Goal: Task Accomplishment & Management: Complete application form

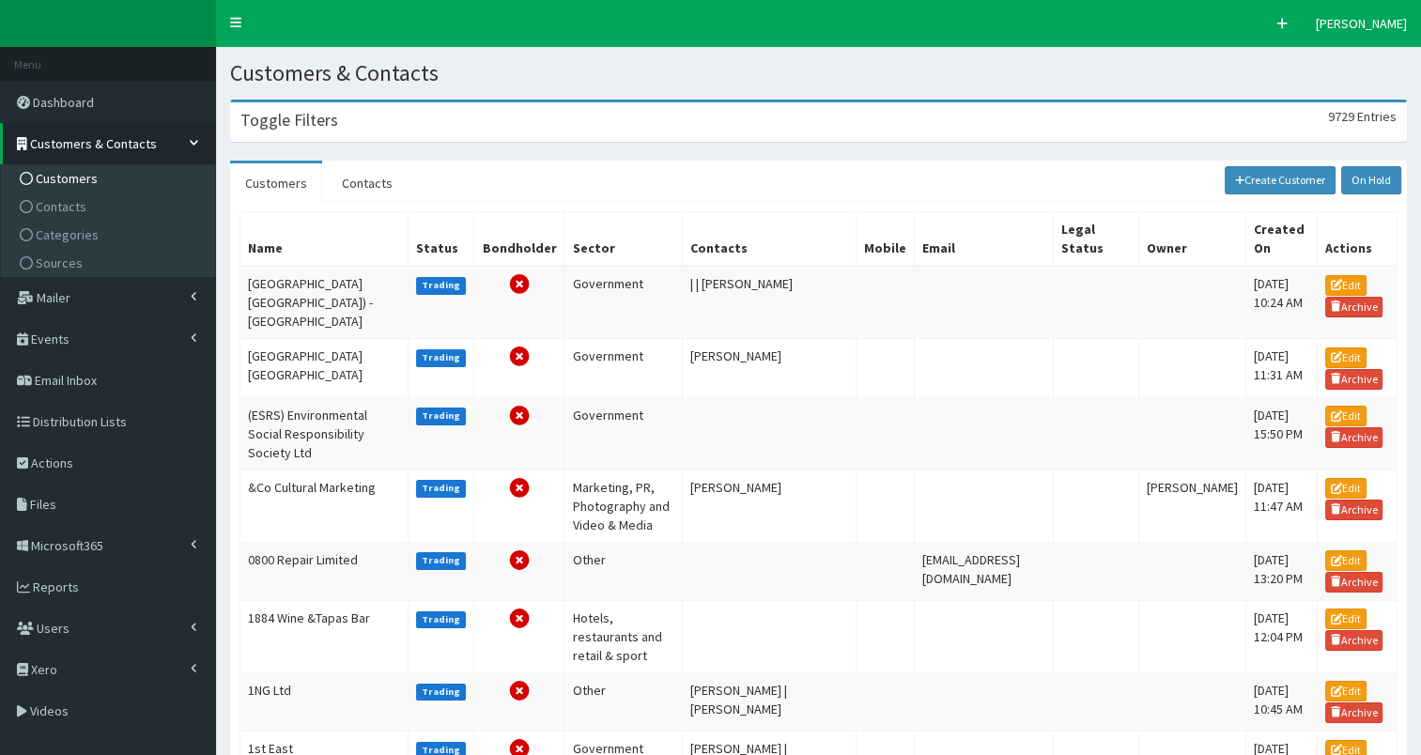
click at [458, 125] on div "Toggle Filters 9729 Entries" at bounding box center [818, 121] width 1175 height 39
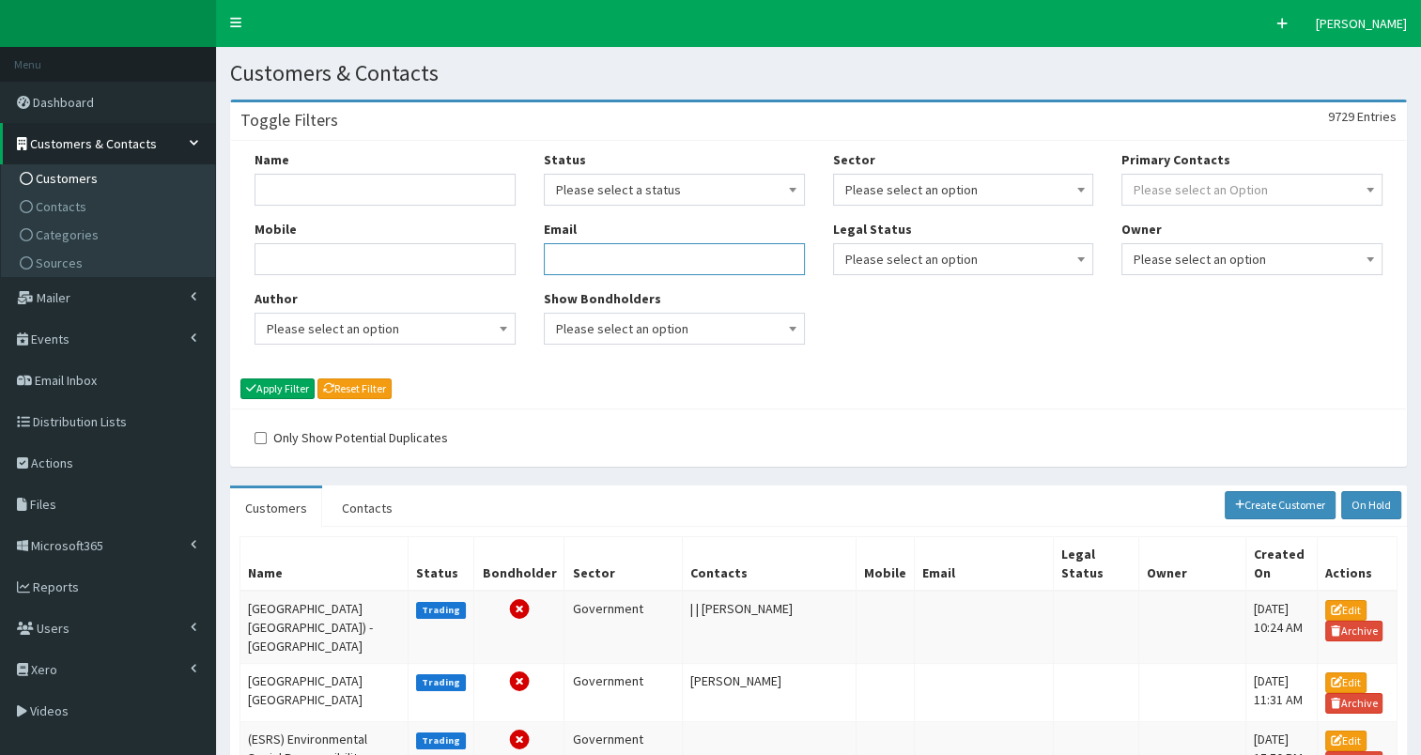
click at [578, 263] on input "Email" at bounding box center [674, 259] width 261 height 32
paste input "molly.wells@alanwood.co.uk"
type input "molly.wells@alanwood.co.uk"
click at [289, 388] on button "Apply Filter" at bounding box center [277, 389] width 74 height 21
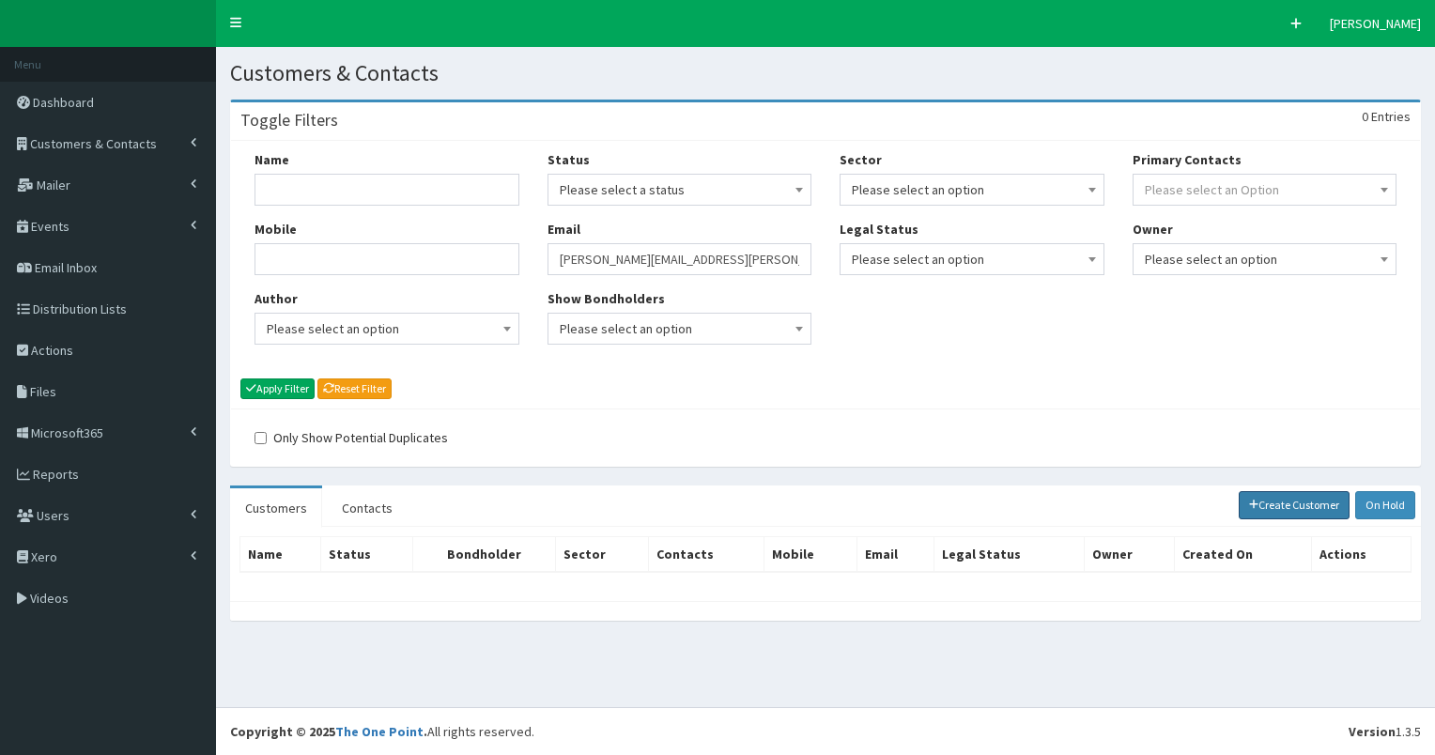
click at [1292, 506] on link "Create Customer" at bounding box center [1295, 505] width 112 height 28
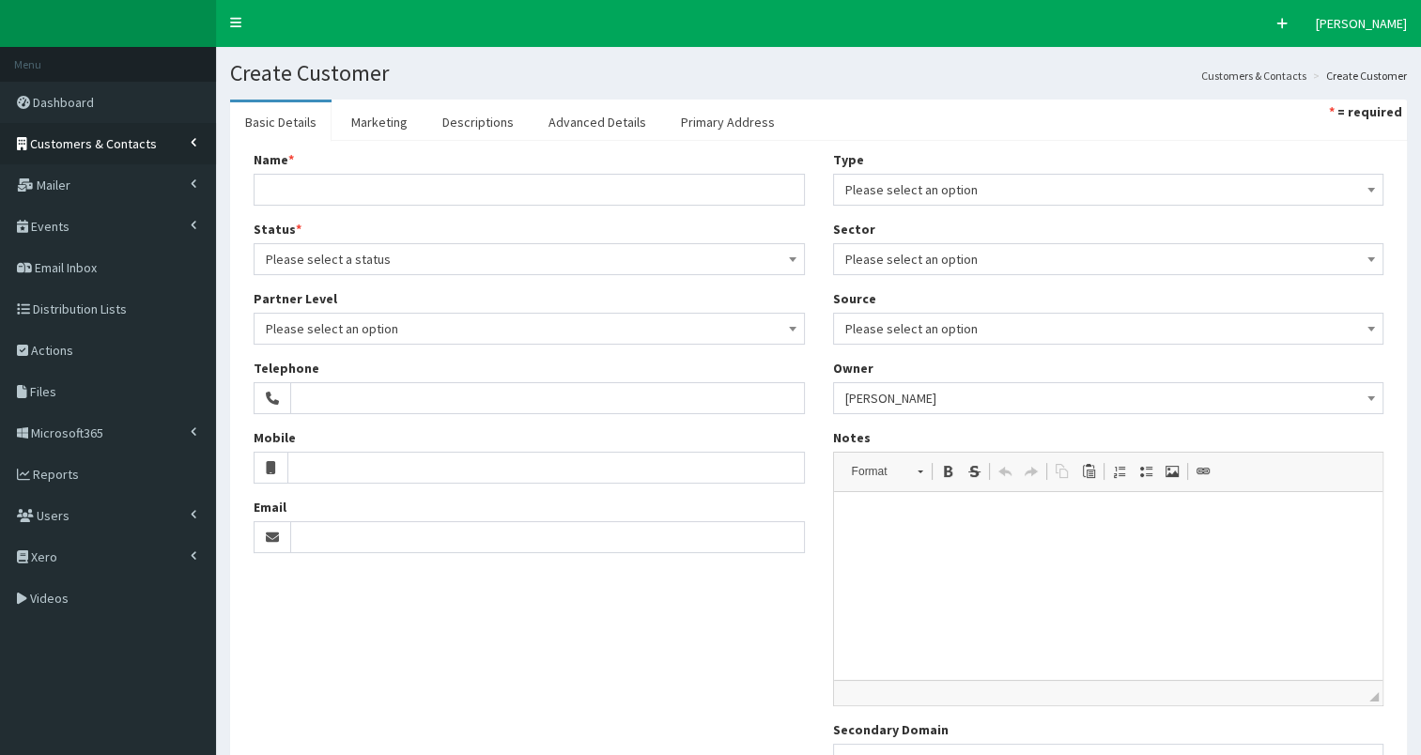
click at [67, 139] on span "Customers & Contacts" at bounding box center [93, 143] width 127 height 17
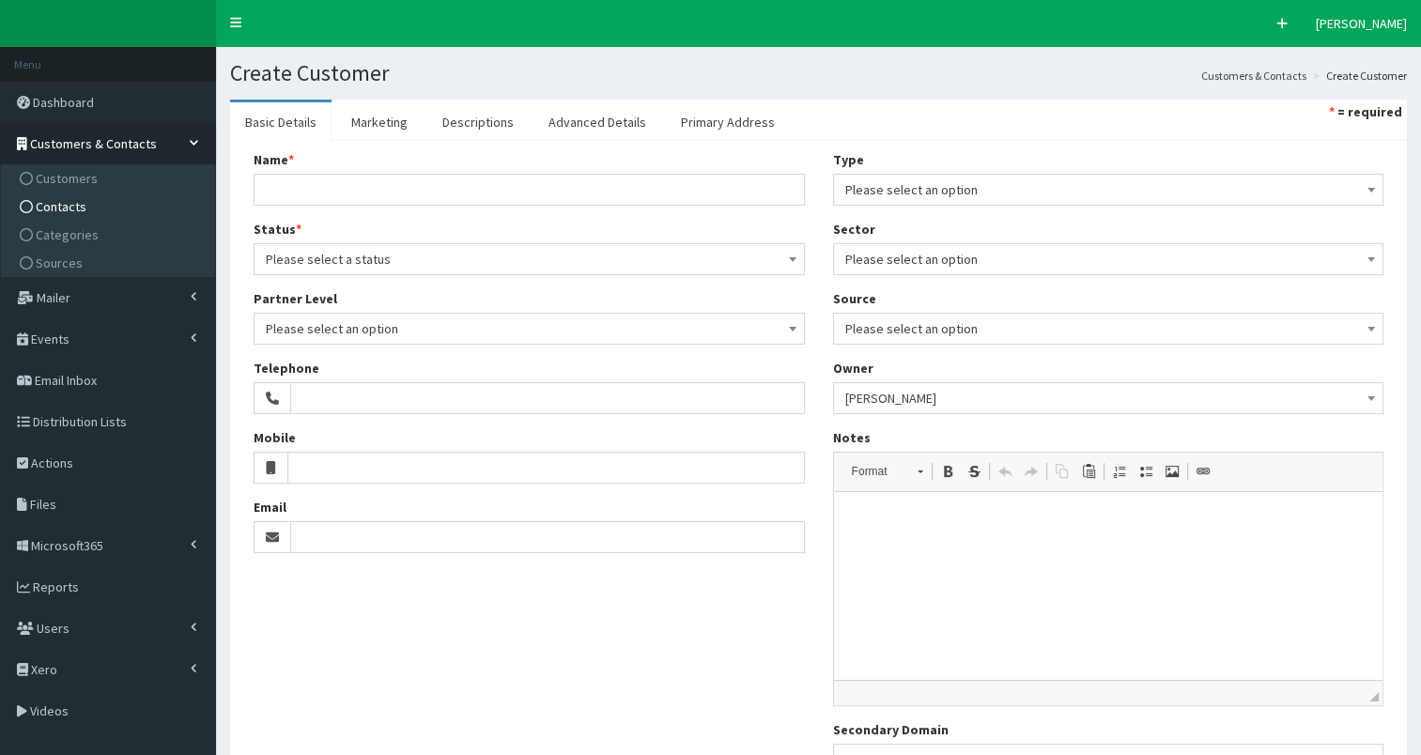
click at [67, 207] on span "Contacts" at bounding box center [61, 206] width 51 height 17
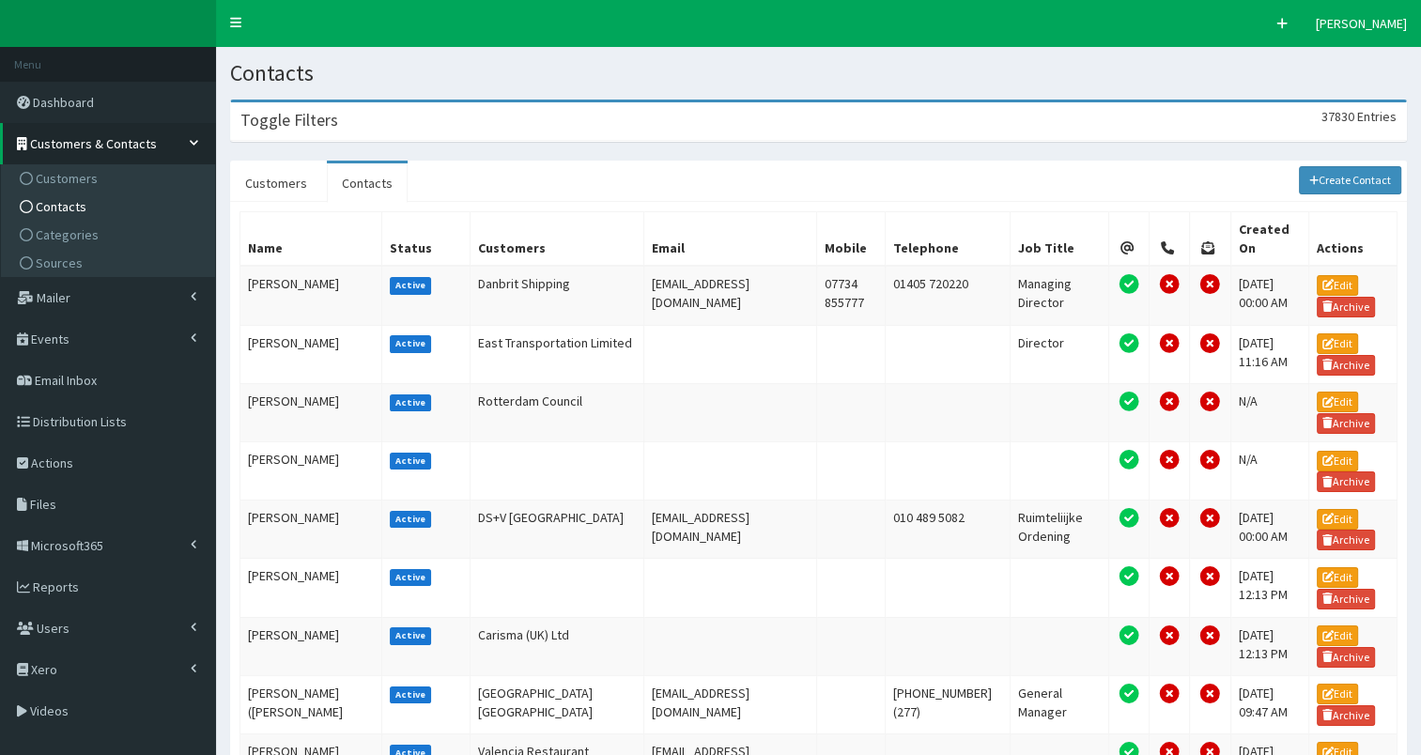
click at [474, 117] on div "Toggle Filters 37830 Entries" at bounding box center [818, 121] width 1175 height 39
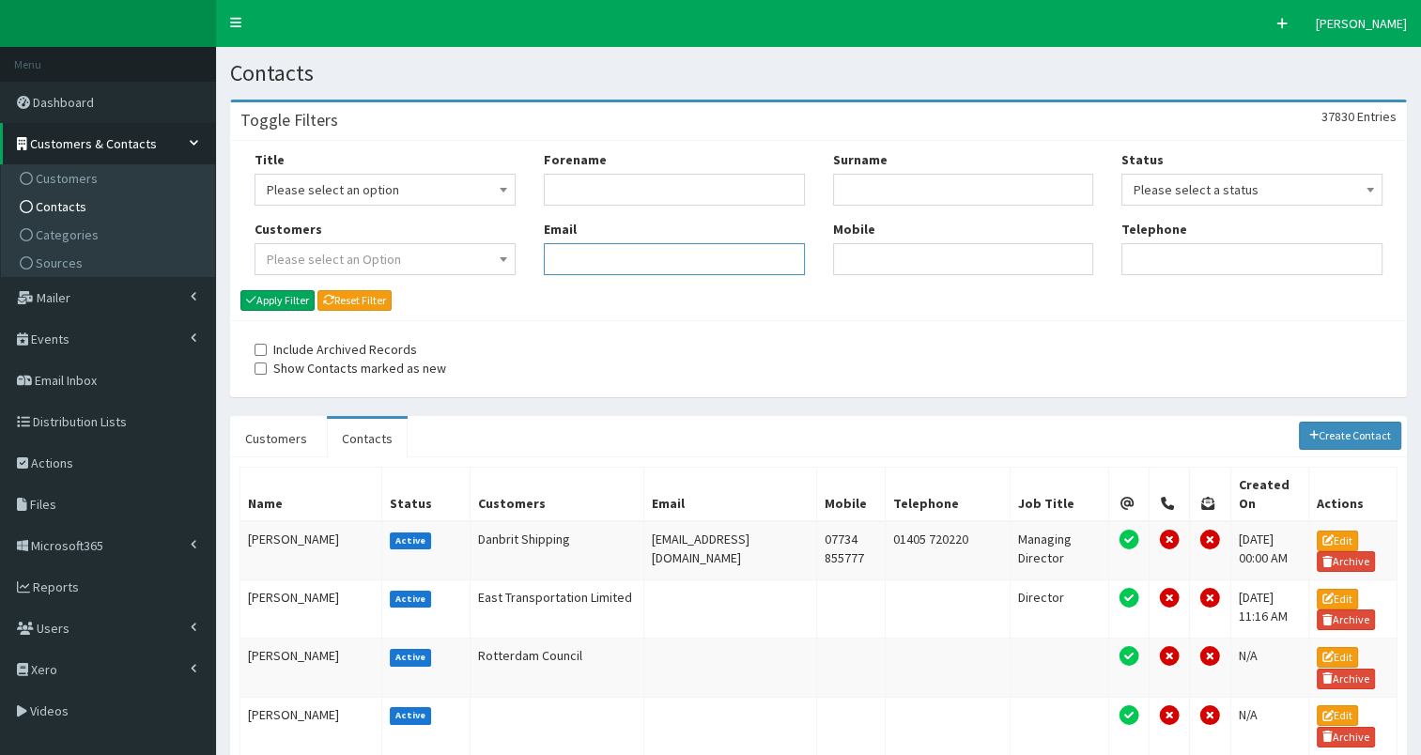
click at [574, 259] on input "Email" at bounding box center [674, 259] width 261 height 32
paste input "molly.wells@alanwood.co.uk"
type input "molly.wells@alanwood.co.uk"
click at [278, 301] on button "Apply Filter" at bounding box center [277, 300] width 74 height 21
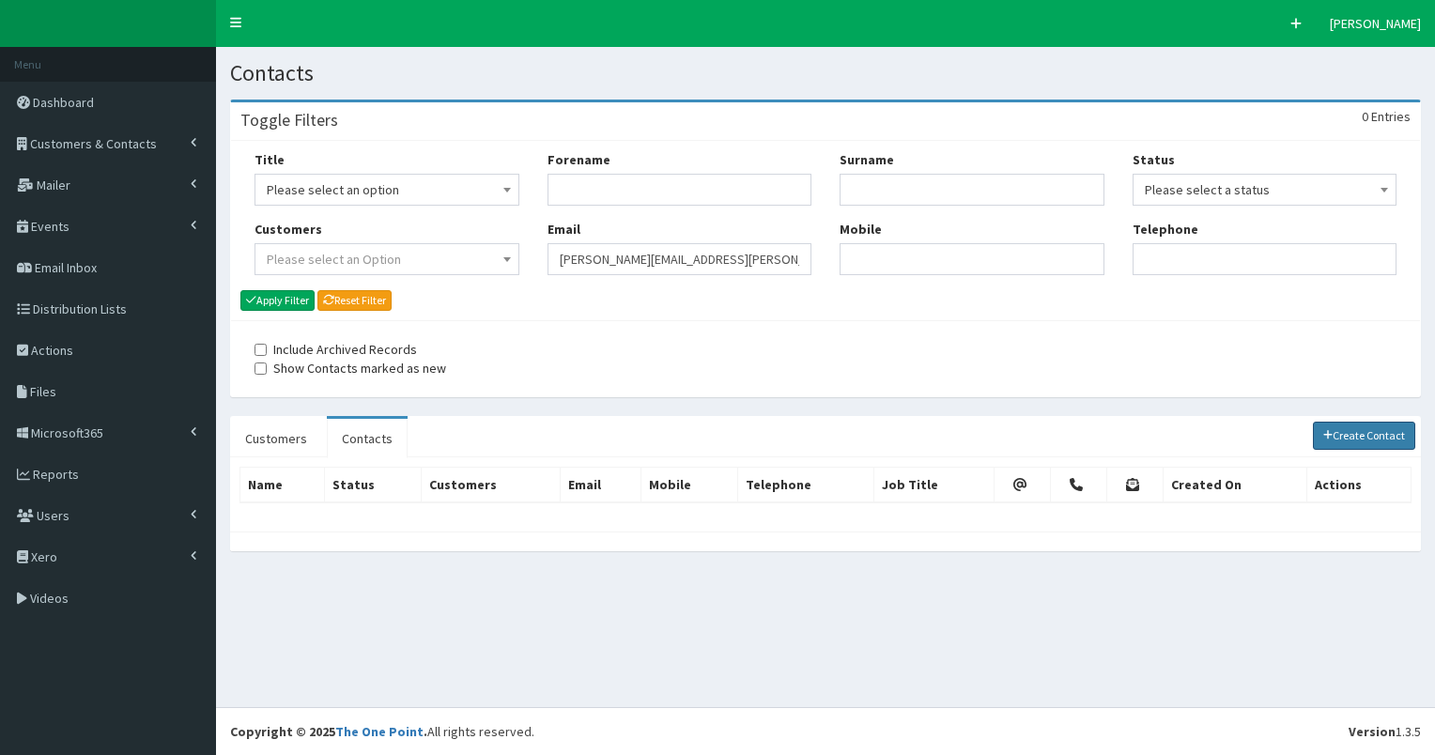
click at [1353, 440] on link "Create Contact" at bounding box center [1364, 436] width 103 height 28
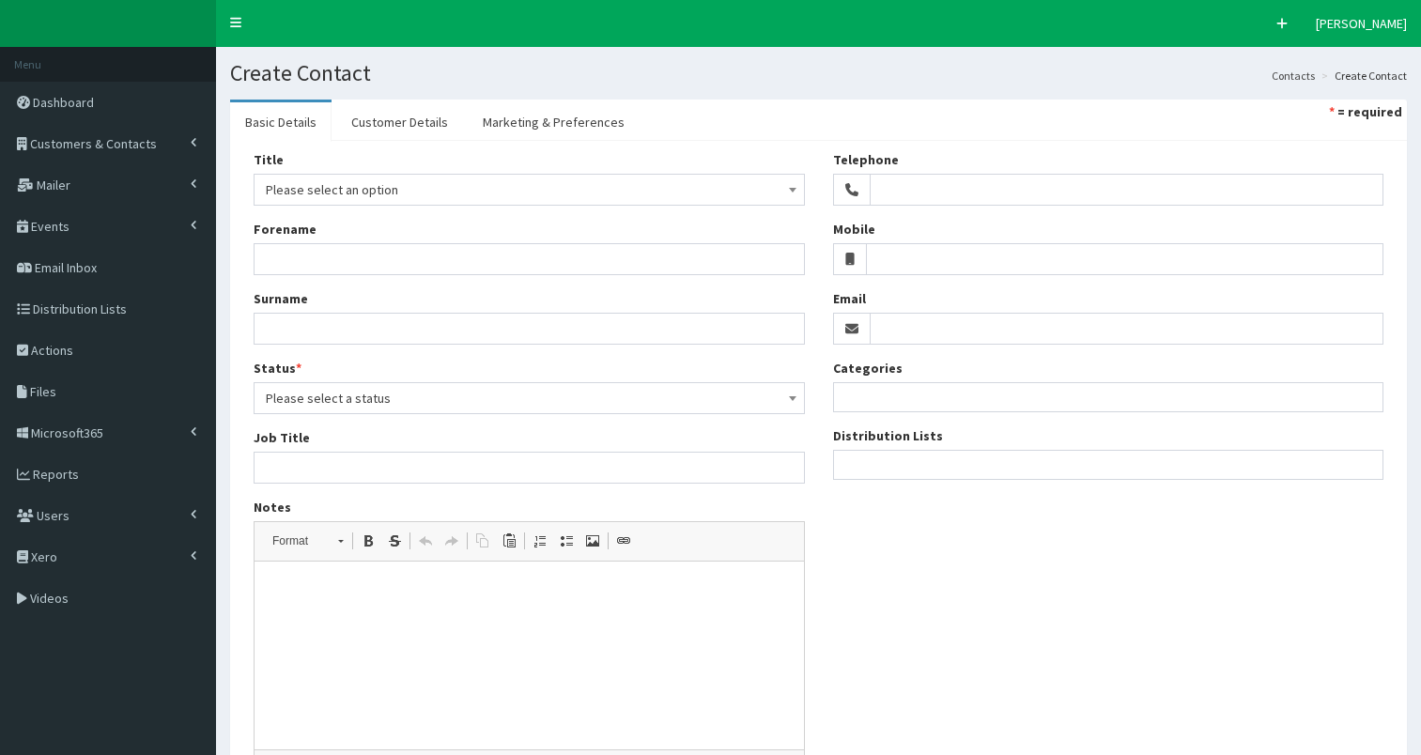
select select
click at [908, 323] on input "Email" at bounding box center [1127, 329] width 515 height 32
paste input "[PERSON_NAME][EMAIL_ADDRESS][PERSON_NAME][DOMAIN_NAME]"
type input "[PERSON_NAME][EMAIL_ADDRESS][PERSON_NAME][DOMAIN_NAME]"
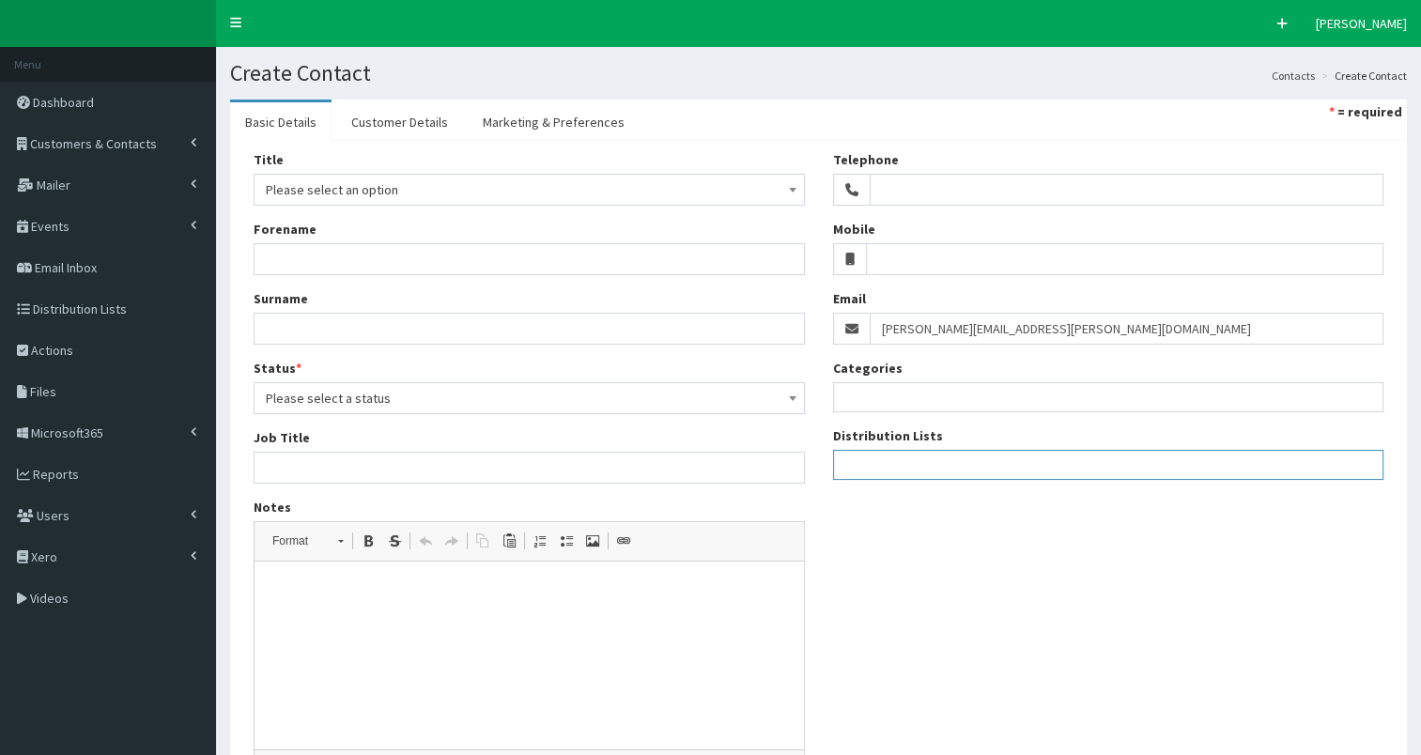
click at [857, 462] on ul at bounding box center [1108, 462] width 549 height 23
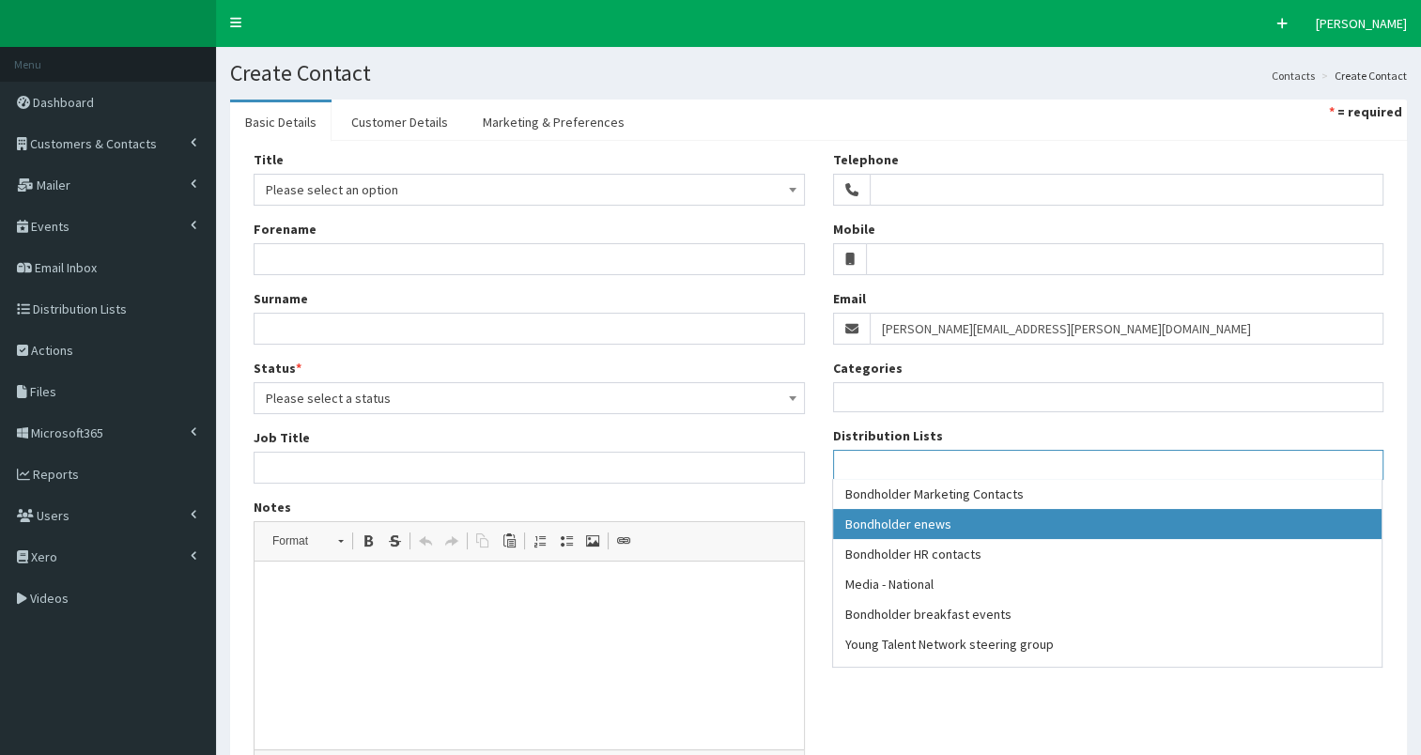
select select "79"
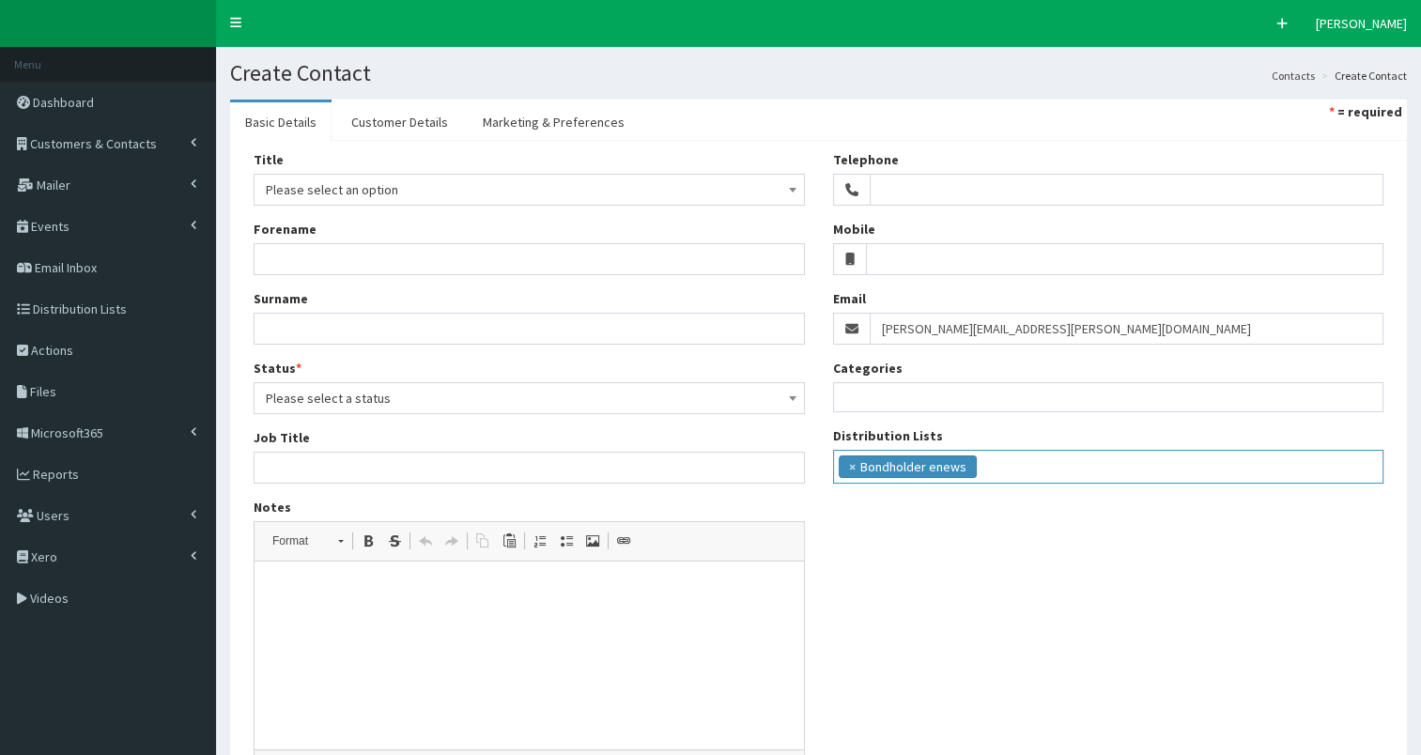
scroll to position [17, 0]
click at [1022, 466] on ul "× Bondholder enews" at bounding box center [1108, 464] width 549 height 27
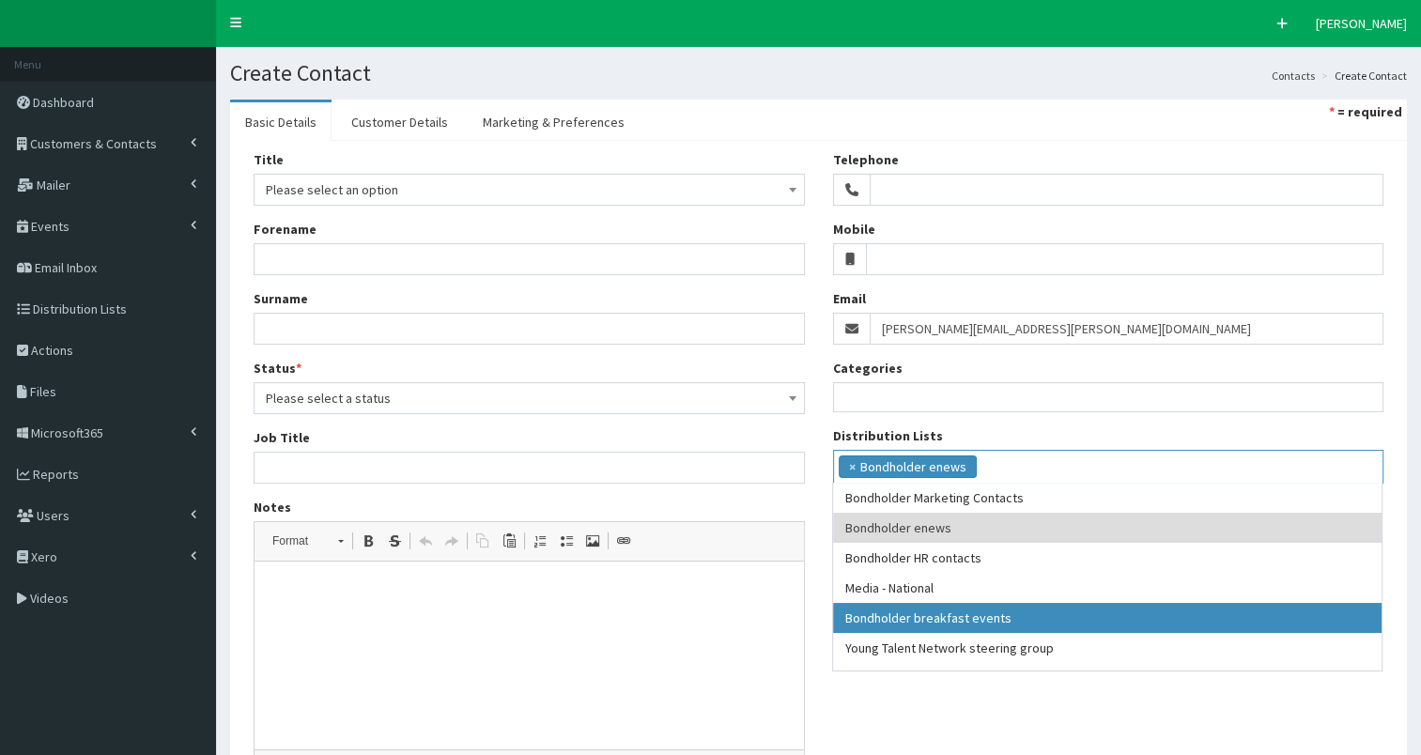
drag, startPoint x: 991, startPoint y: 616, endPoint x: 1131, endPoint y: 549, distance: 155.0
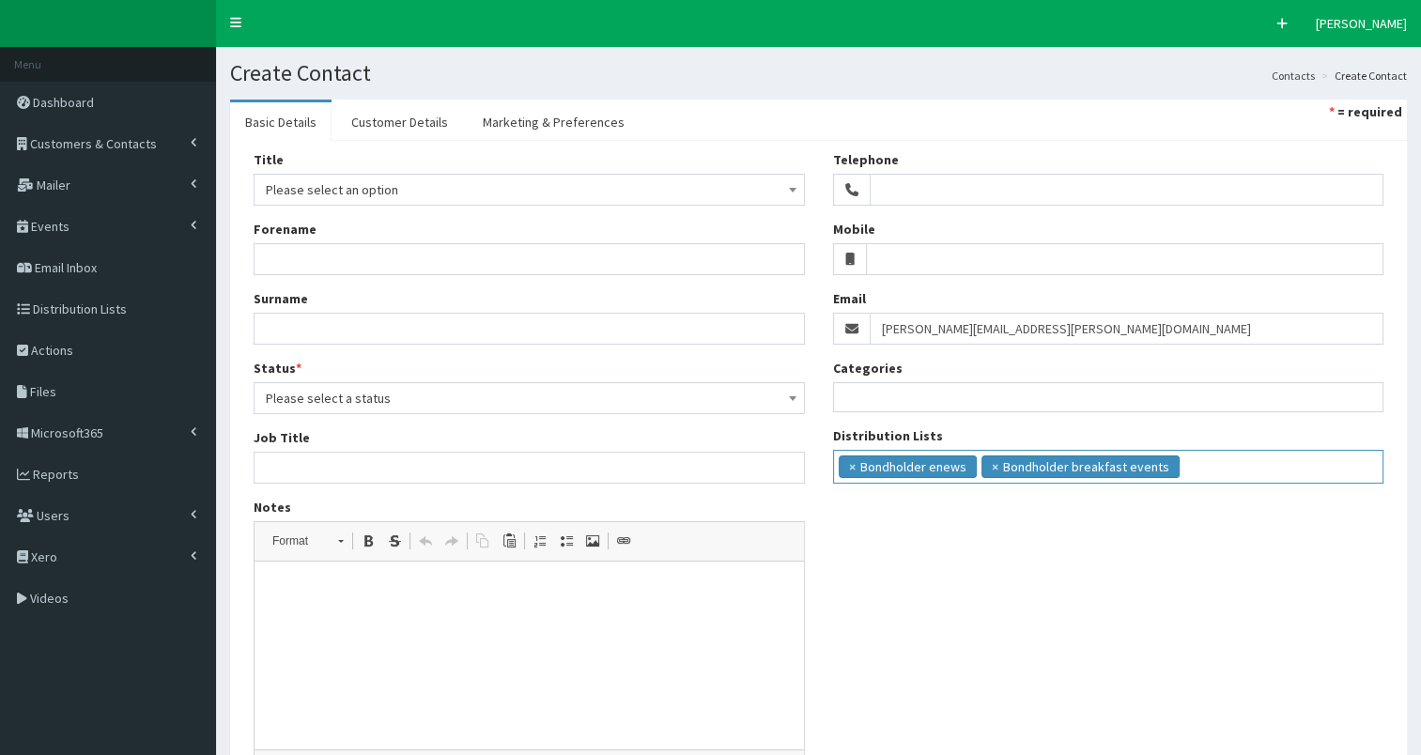
click at [1219, 462] on ul "× Bondholder enews × Bondholder breakfast events" at bounding box center [1108, 464] width 549 height 27
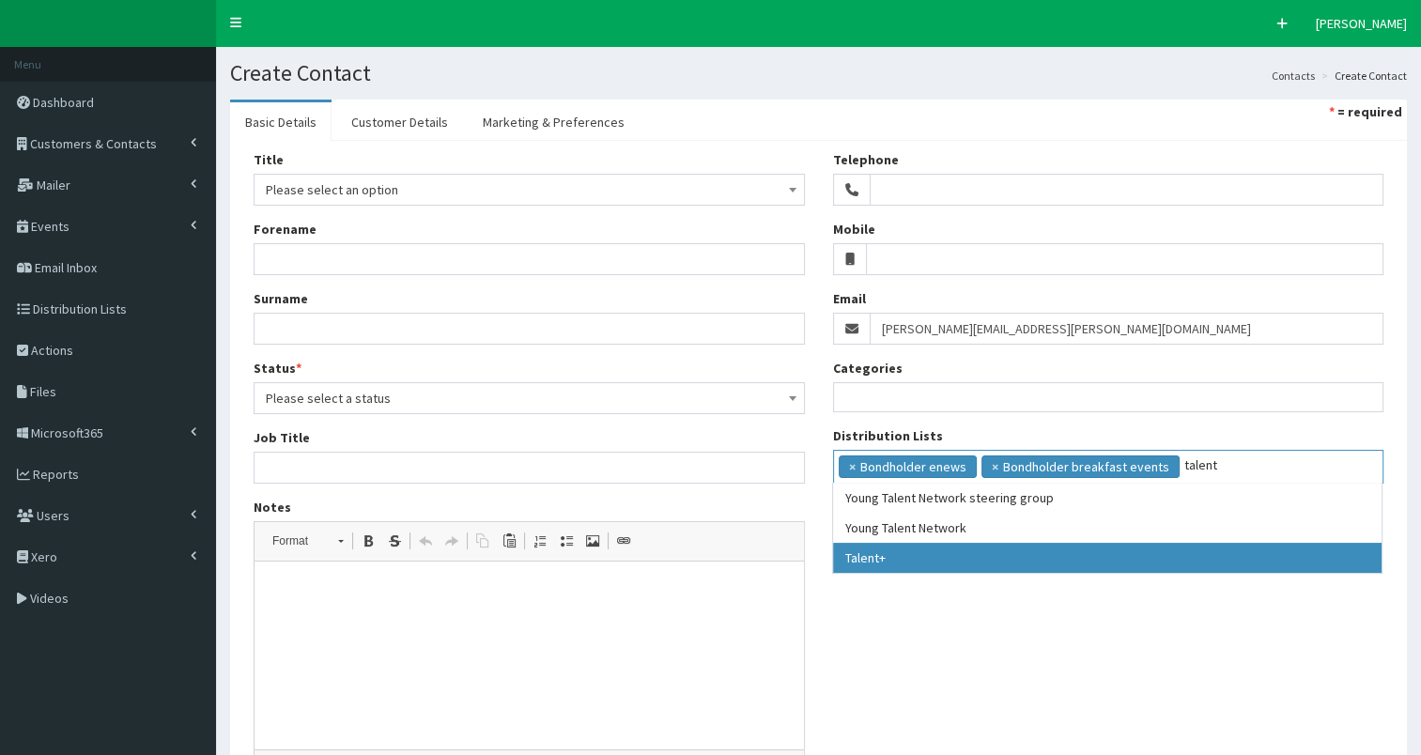
type input "talent"
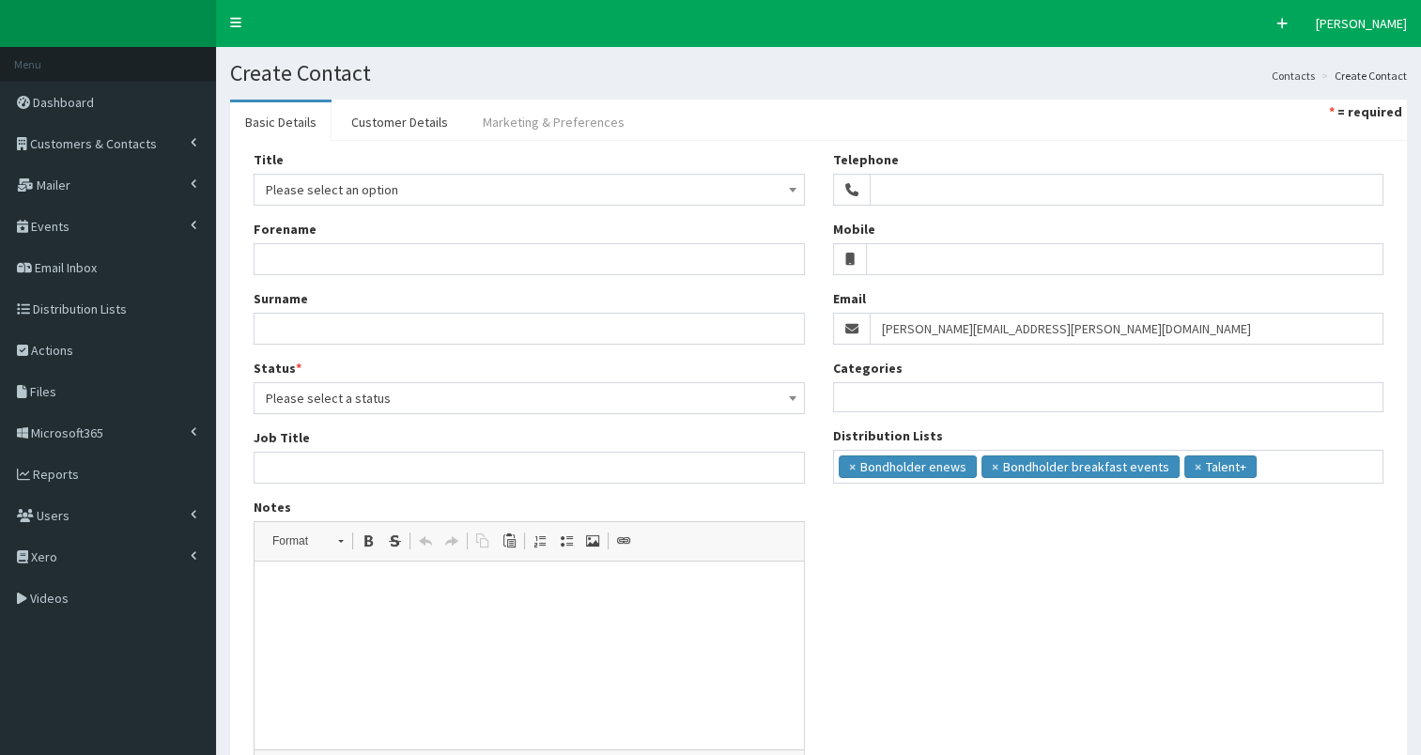
click at [538, 129] on link "Marketing & Preferences" at bounding box center [554, 121] width 172 height 39
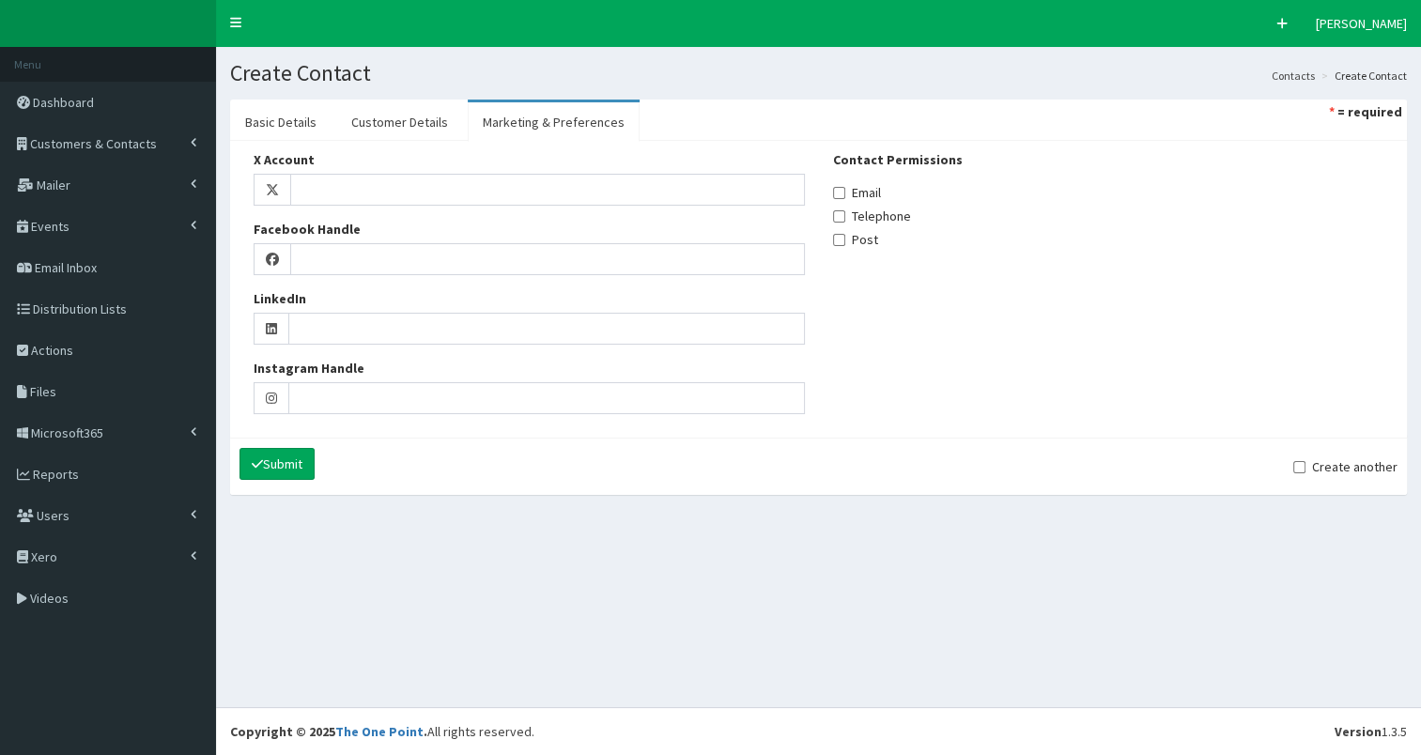
click at [855, 197] on label "Email" at bounding box center [857, 192] width 48 height 19
click at [845, 197] on input "Email" at bounding box center [839, 193] width 12 height 12
checkbox input "true"
click at [418, 115] on link "Customer Details" at bounding box center [399, 121] width 127 height 39
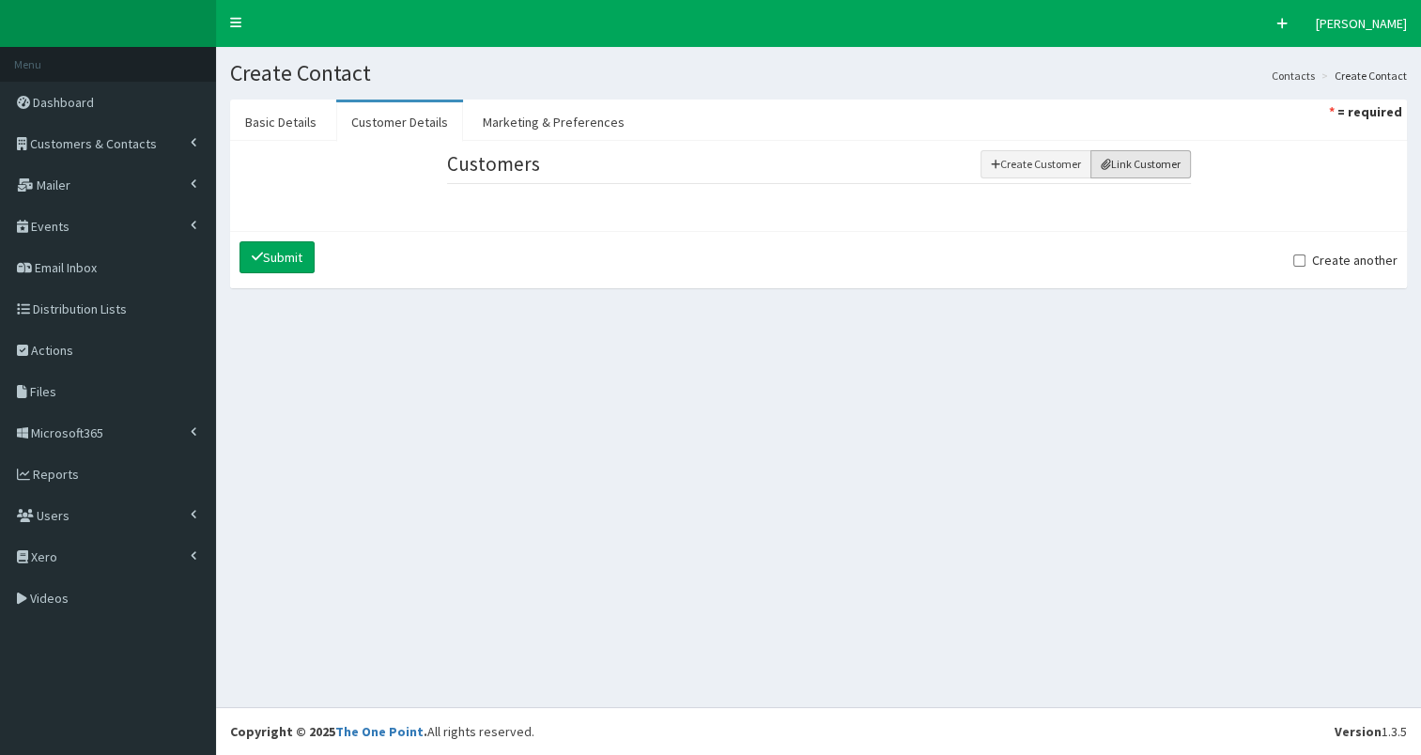
drag, startPoint x: 1123, startPoint y: 165, endPoint x: 1101, endPoint y: 169, distance: 22.9
click at [1110, 169] on button "Link Customer" at bounding box center [1141, 164] width 101 height 28
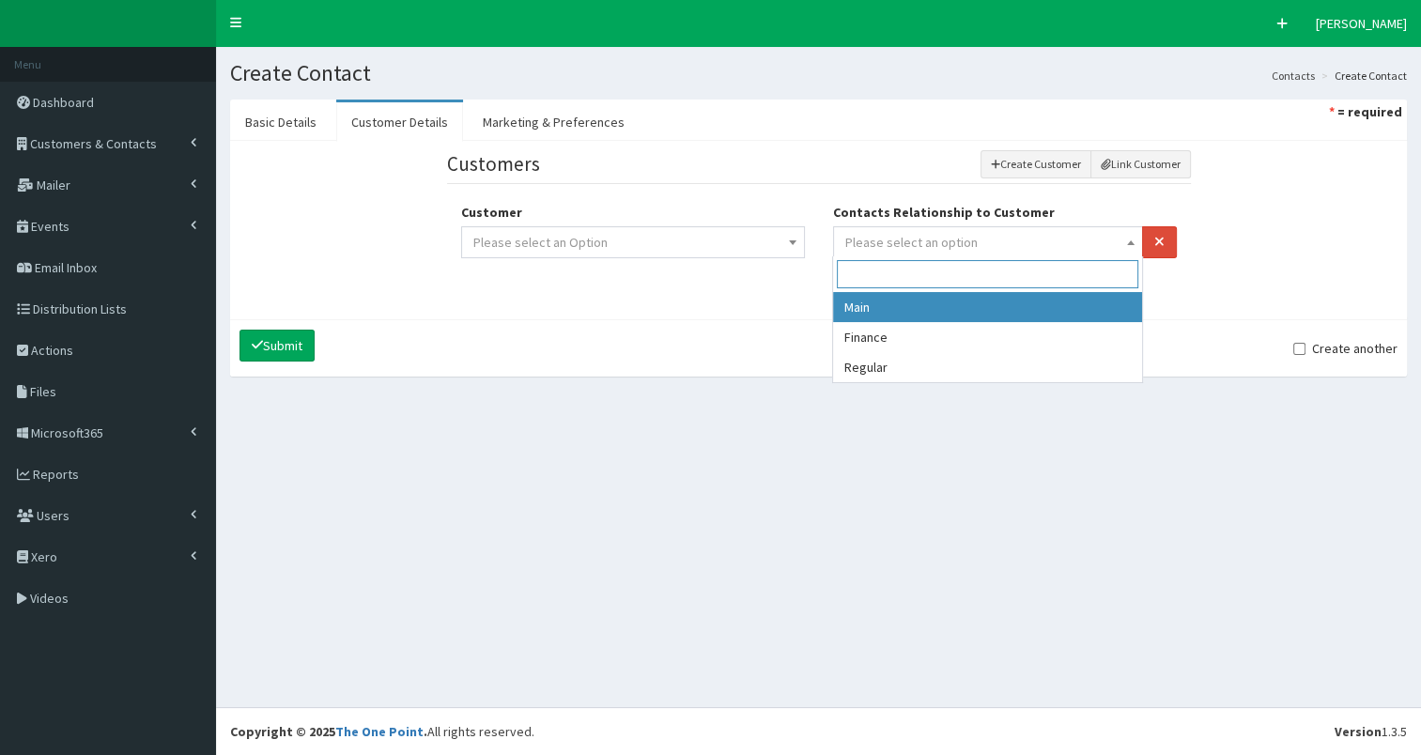
click at [943, 240] on span "Please select an option" at bounding box center [911, 242] width 132 height 17
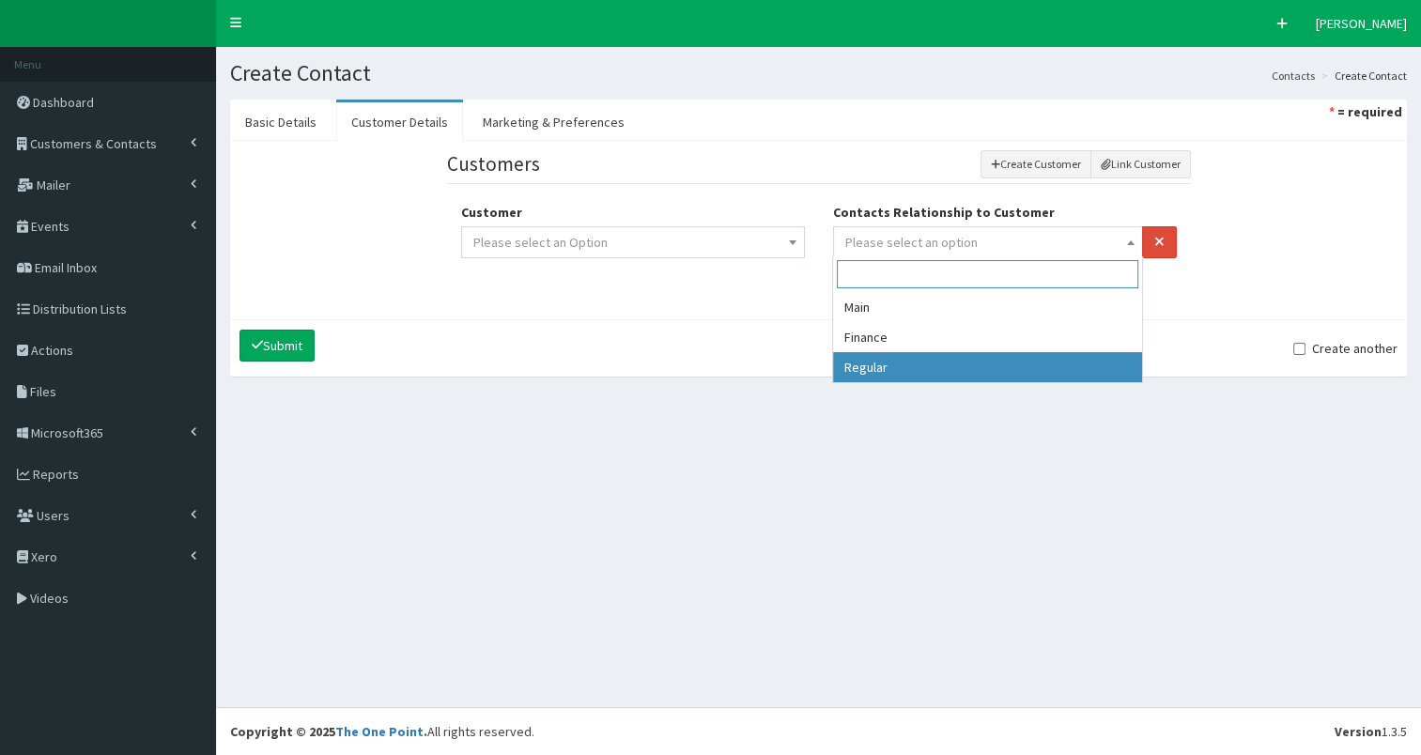
select select "3"
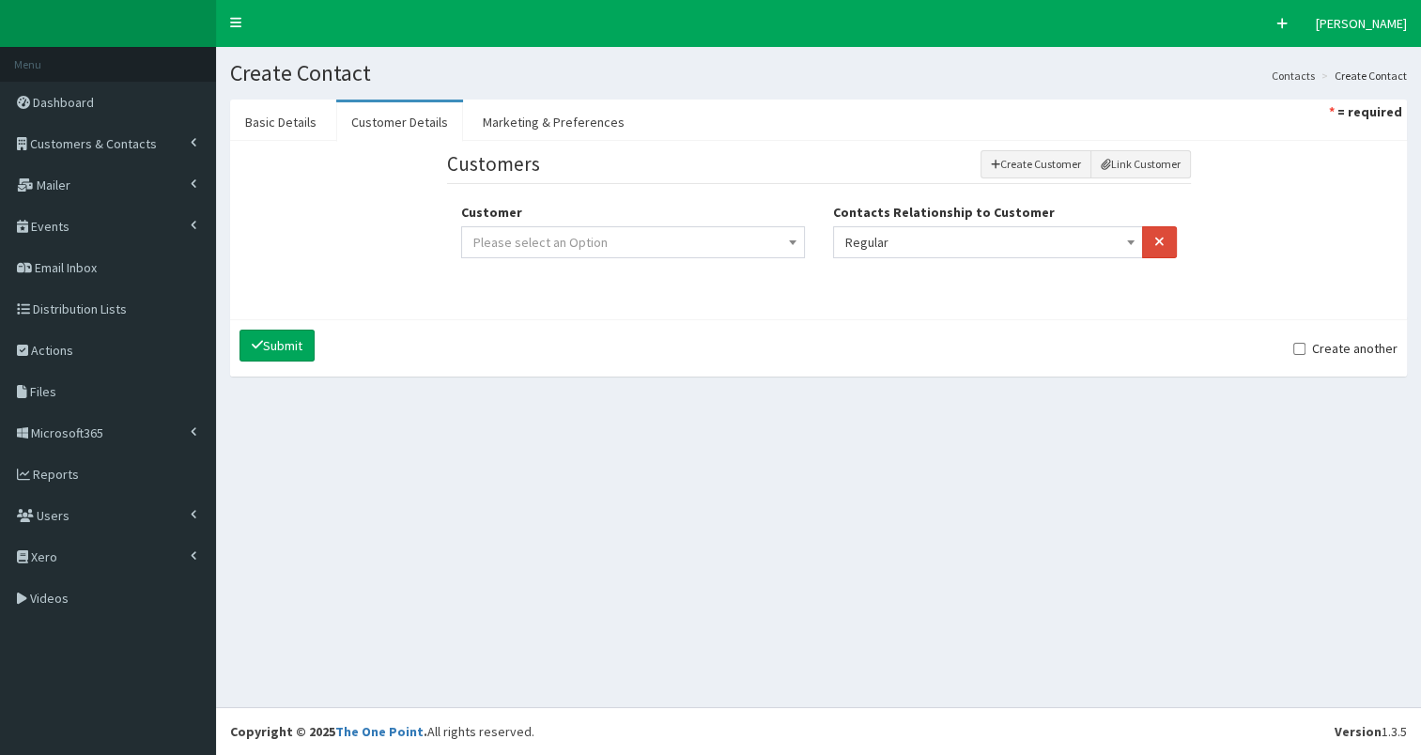
click at [758, 244] on span "Please select an Option" at bounding box center [632, 242] width 319 height 26
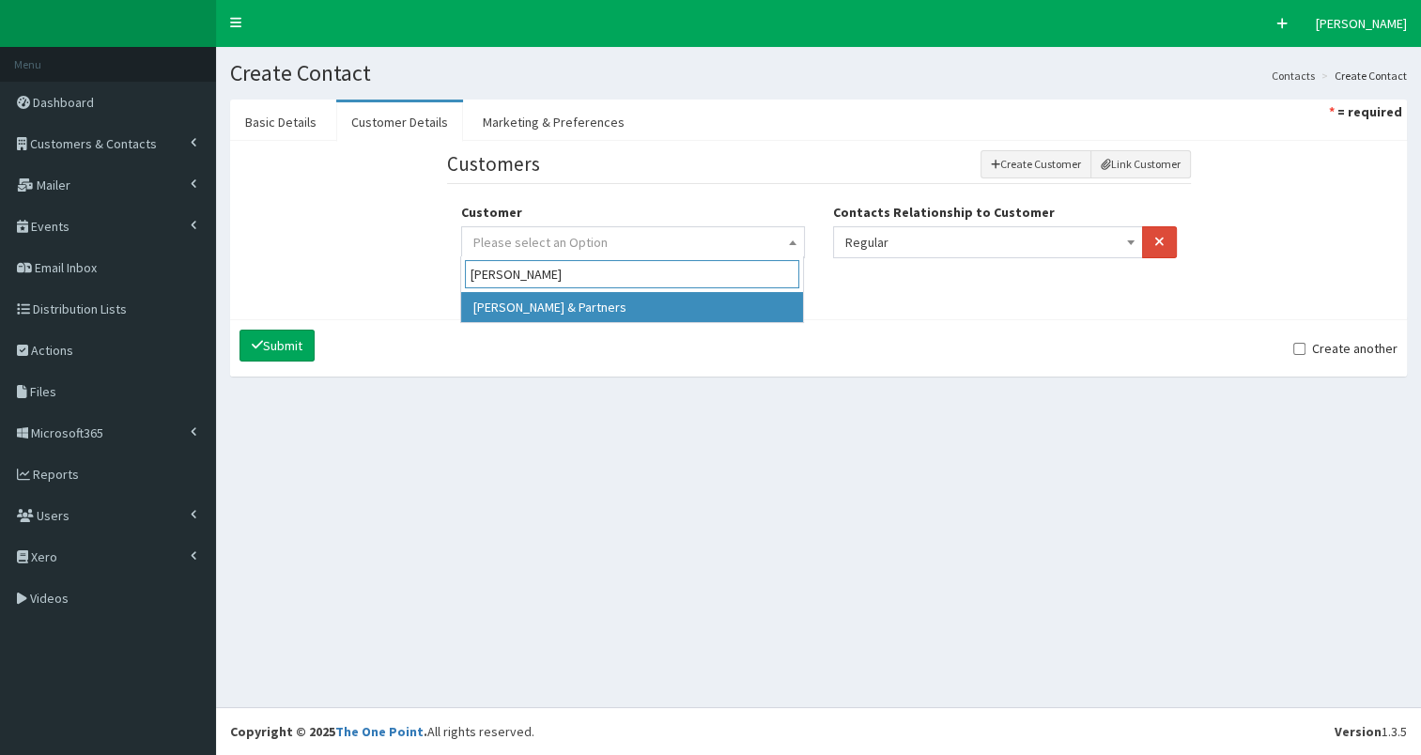
type input "Alan Wood"
select select "59"
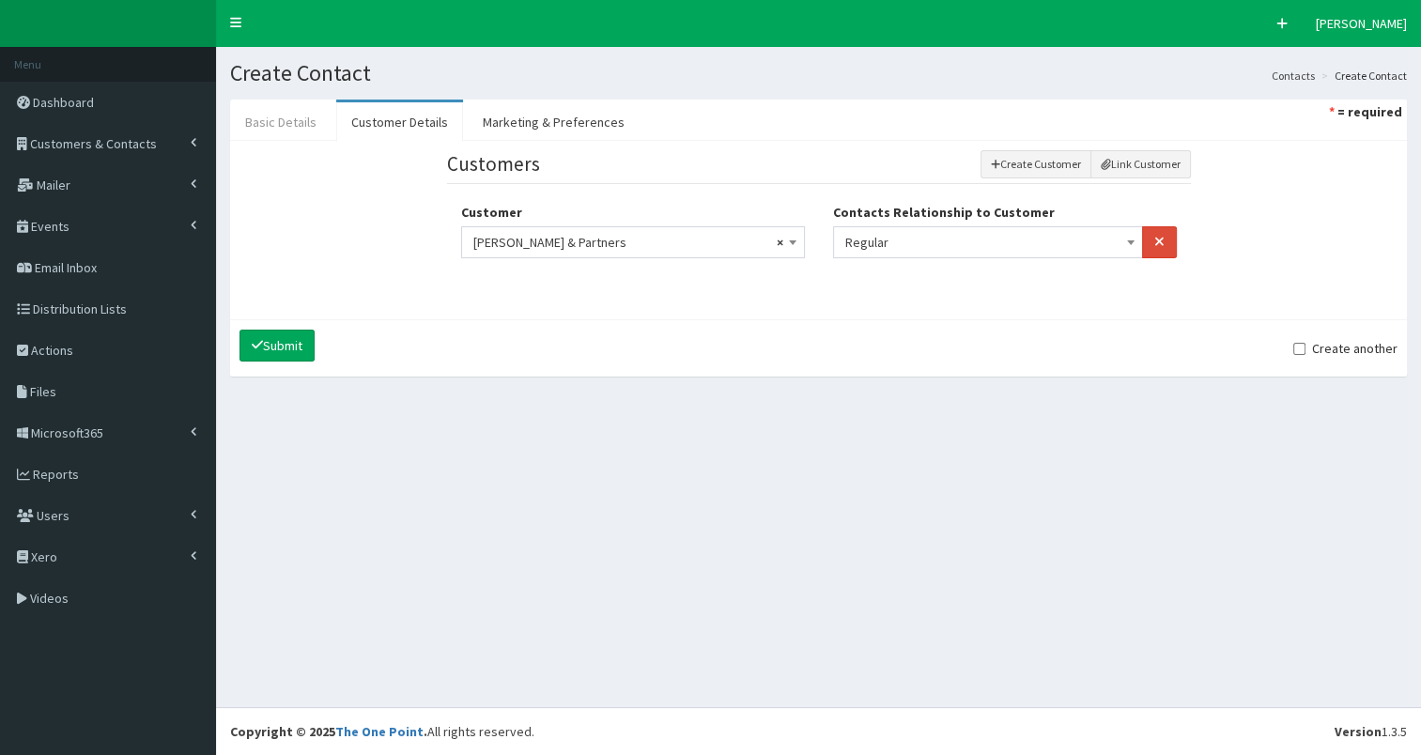
click at [258, 120] on link "Basic Details" at bounding box center [280, 121] width 101 height 39
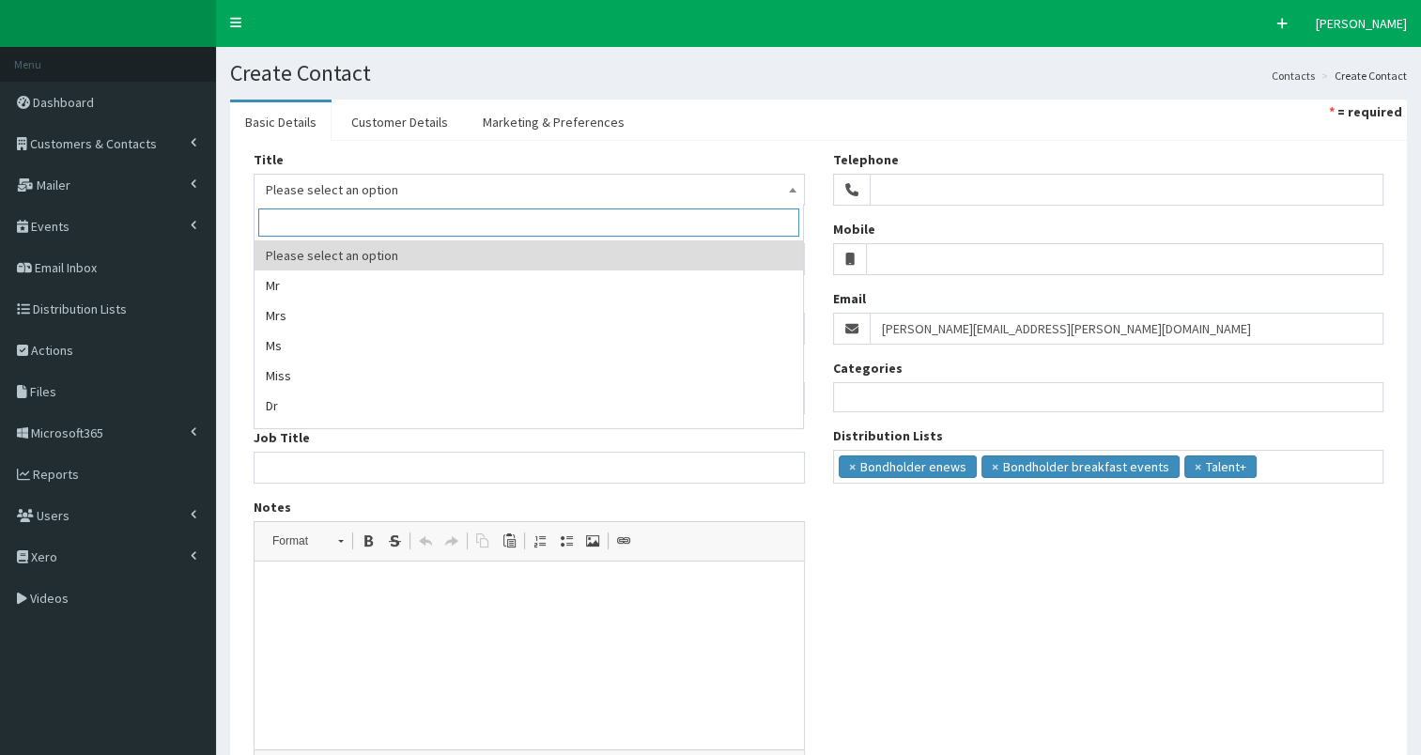
click at [275, 184] on span "Please select an option" at bounding box center [529, 190] width 527 height 26
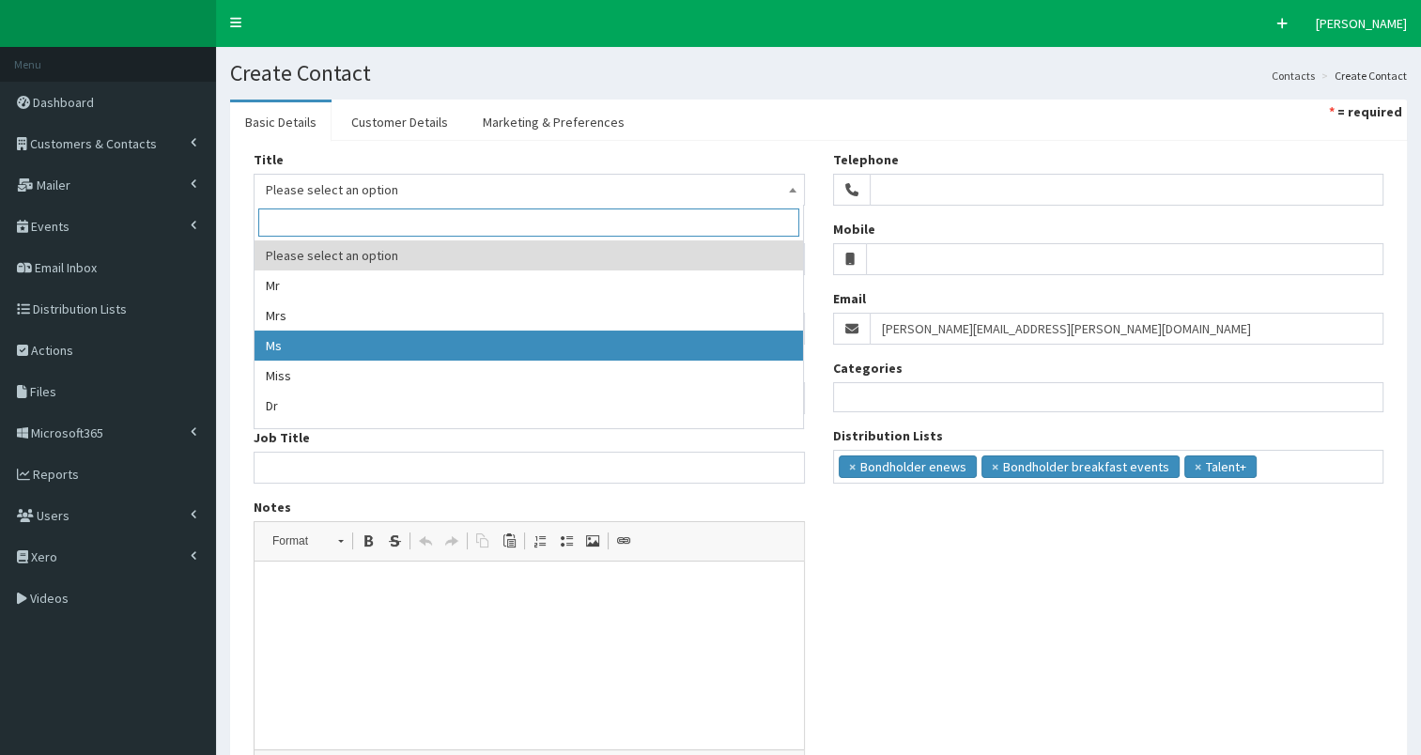
select select "3"
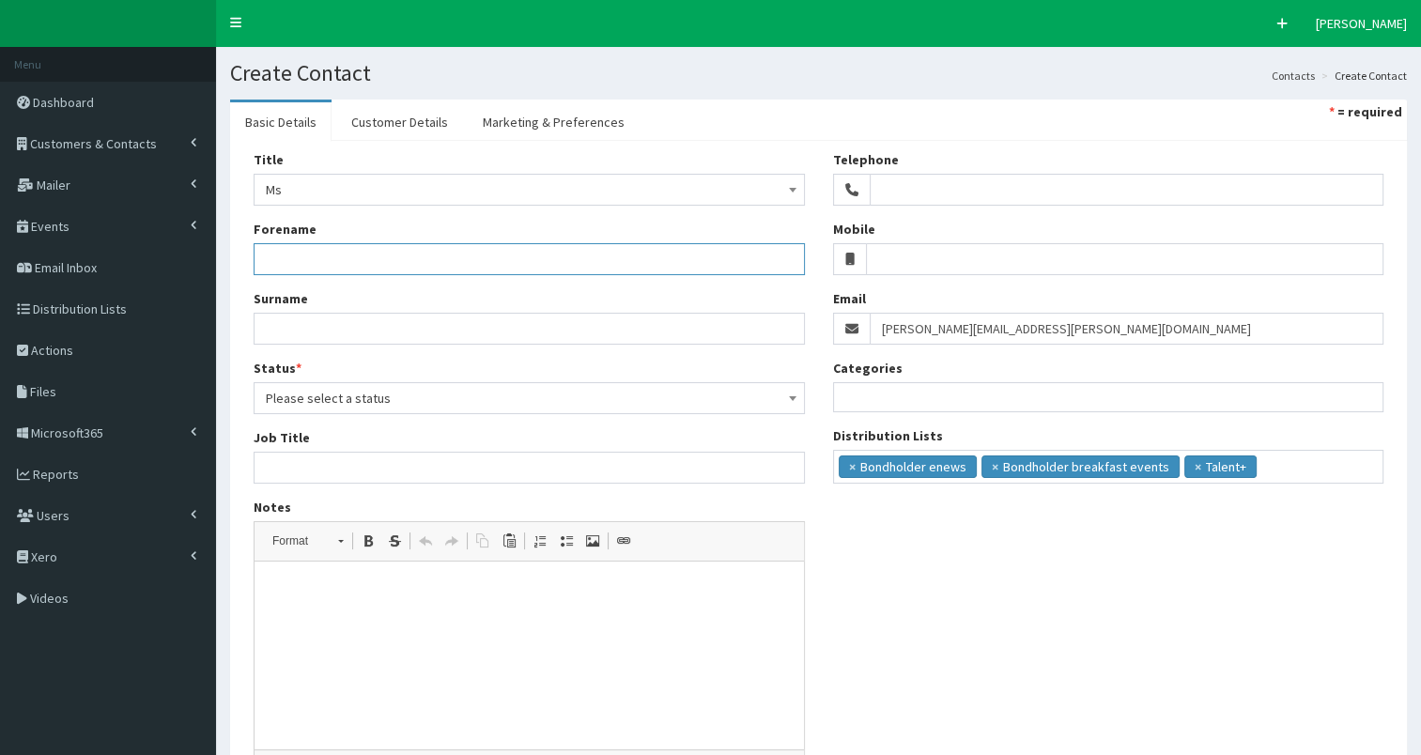
click at [296, 257] on input "Forename" at bounding box center [529, 259] width 551 height 32
type input "Molly"
drag, startPoint x: 307, startPoint y: 326, endPoint x: 298, endPoint y: 327, distance: 9.4
click at [305, 327] on input "Surname" at bounding box center [529, 329] width 551 height 32
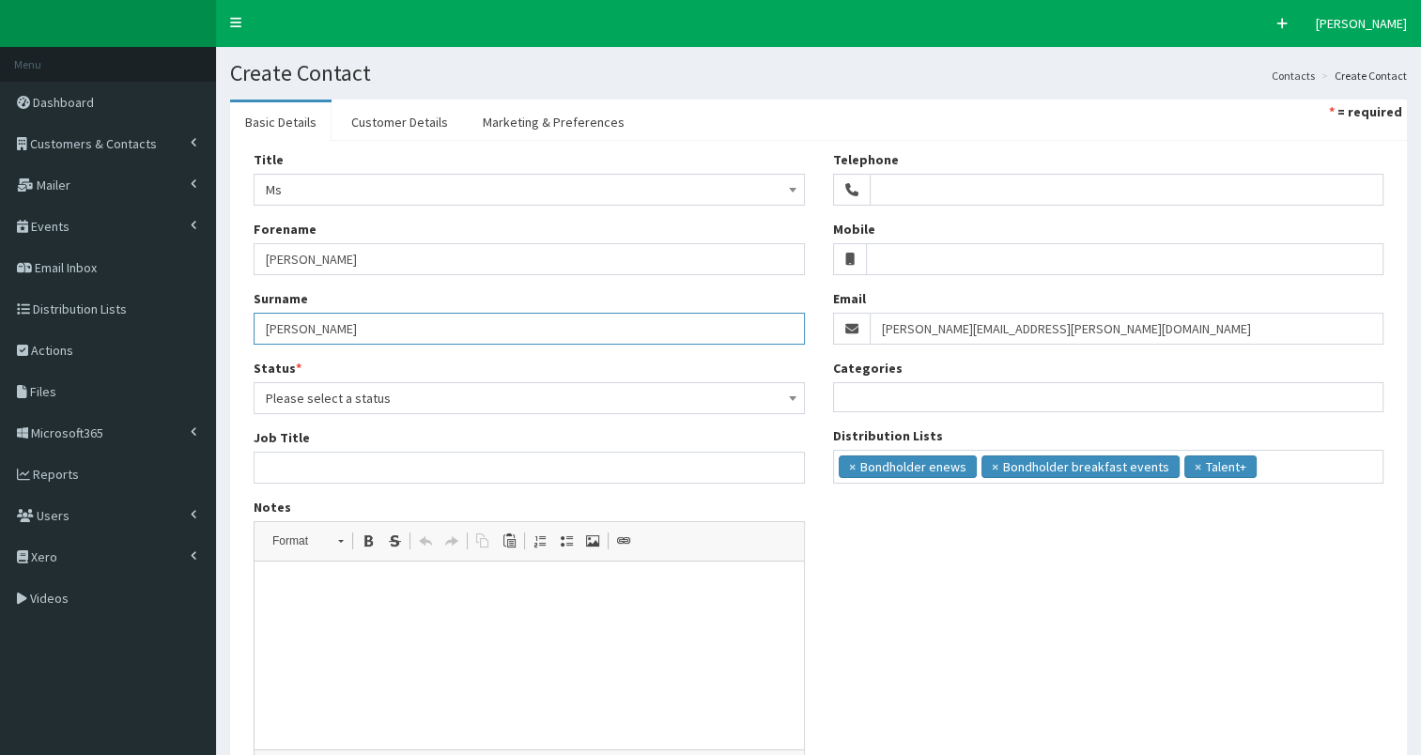
type input "Wells"
click at [409, 403] on span "Please select a status" at bounding box center [529, 398] width 527 height 26
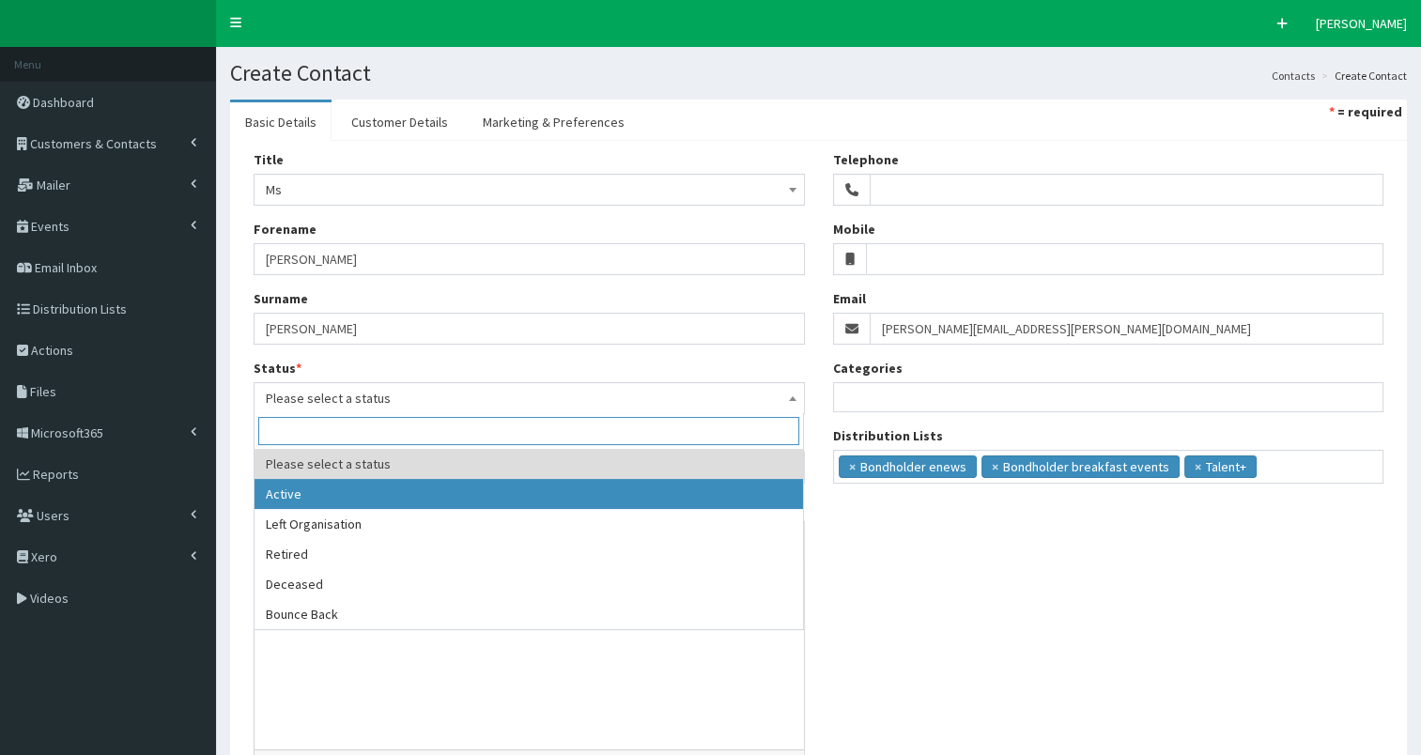
select select "1"
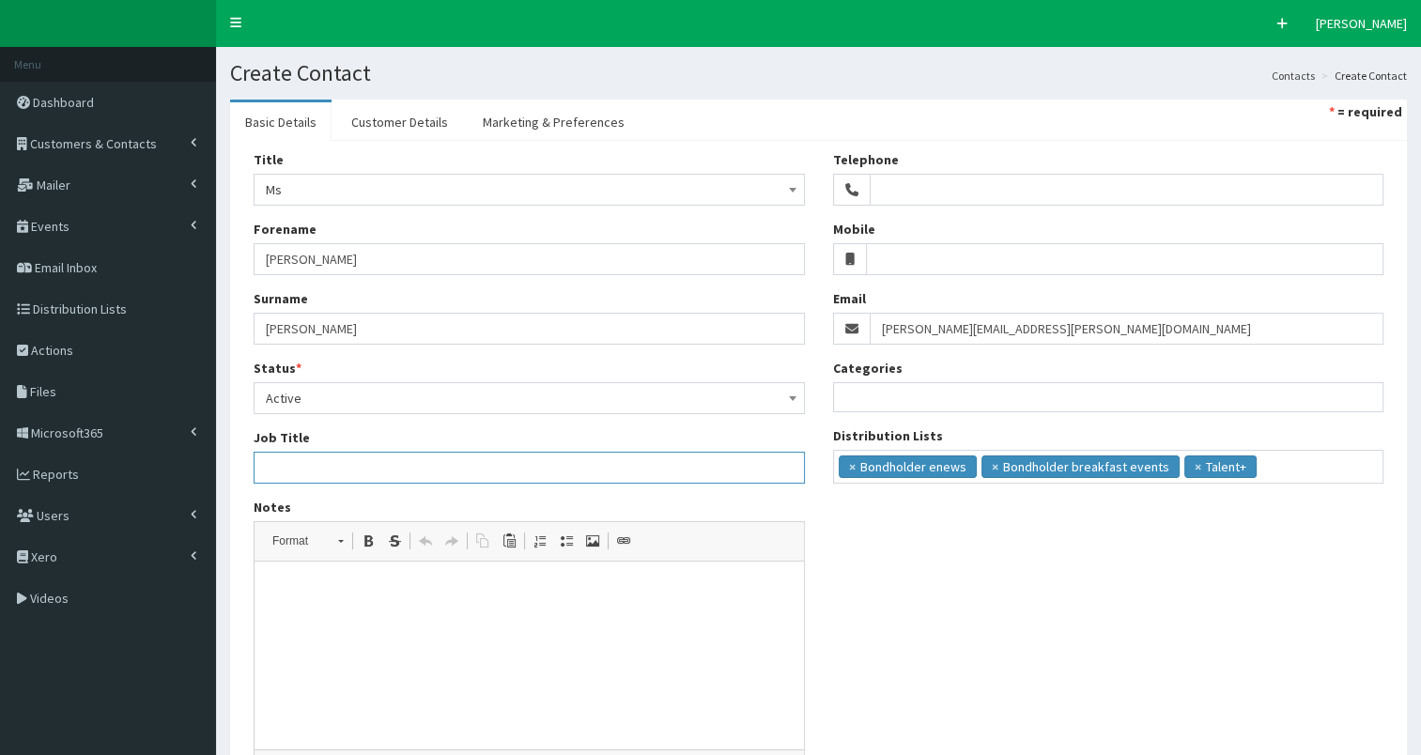
click at [280, 455] on input "Job Title" at bounding box center [529, 468] width 551 height 32
paste input "Office Manager / PA"
type input "Office Manager/PA"
click at [429, 584] on p at bounding box center [529, 590] width 512 height 20
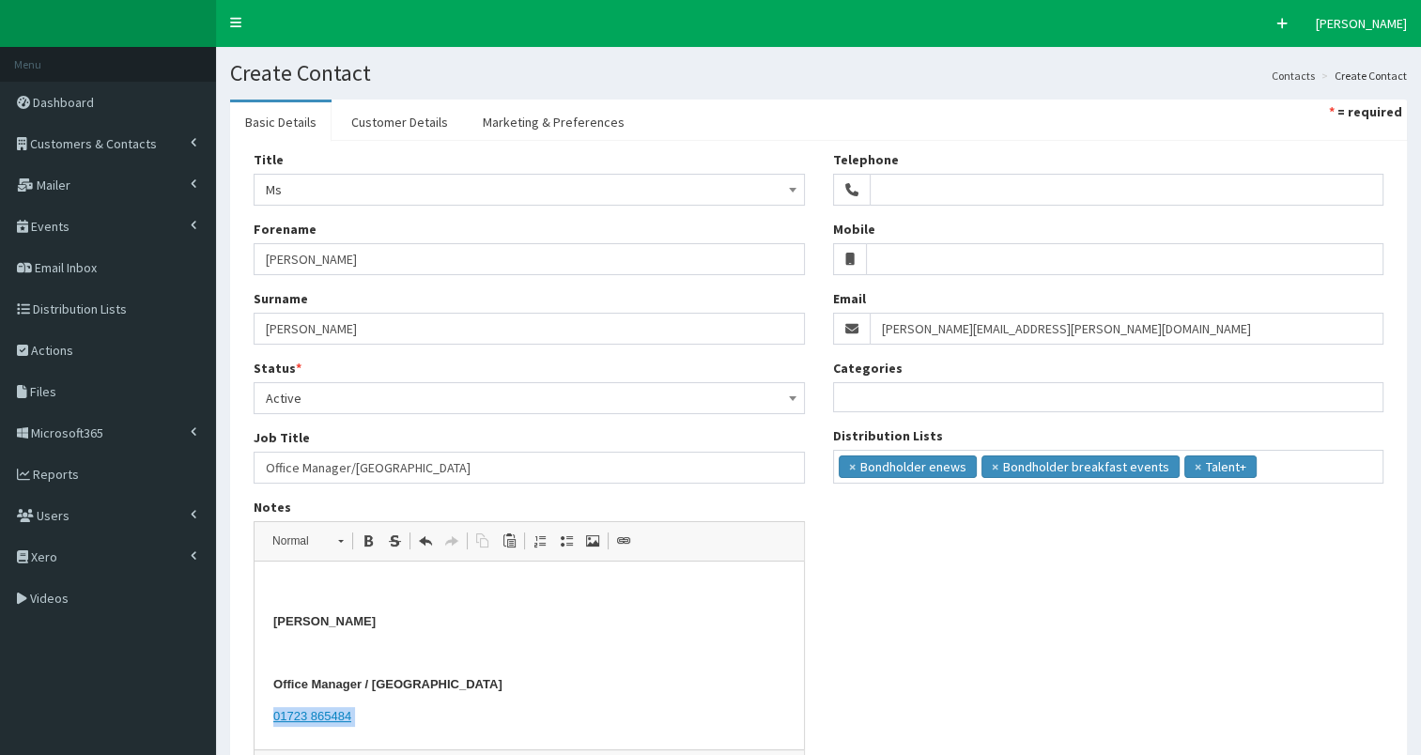
drag, startPoint x: 272, startPoint y: 720, endPoint x: 353, endPoint y: 724, distance: 80.9
click at [374, 721] on html "Molly Wells ​ ​ ​ ​ Office Manager / PA 01723 865484" at bounding box center [529, 654] width 549 height 184
copy p "01723 865484"
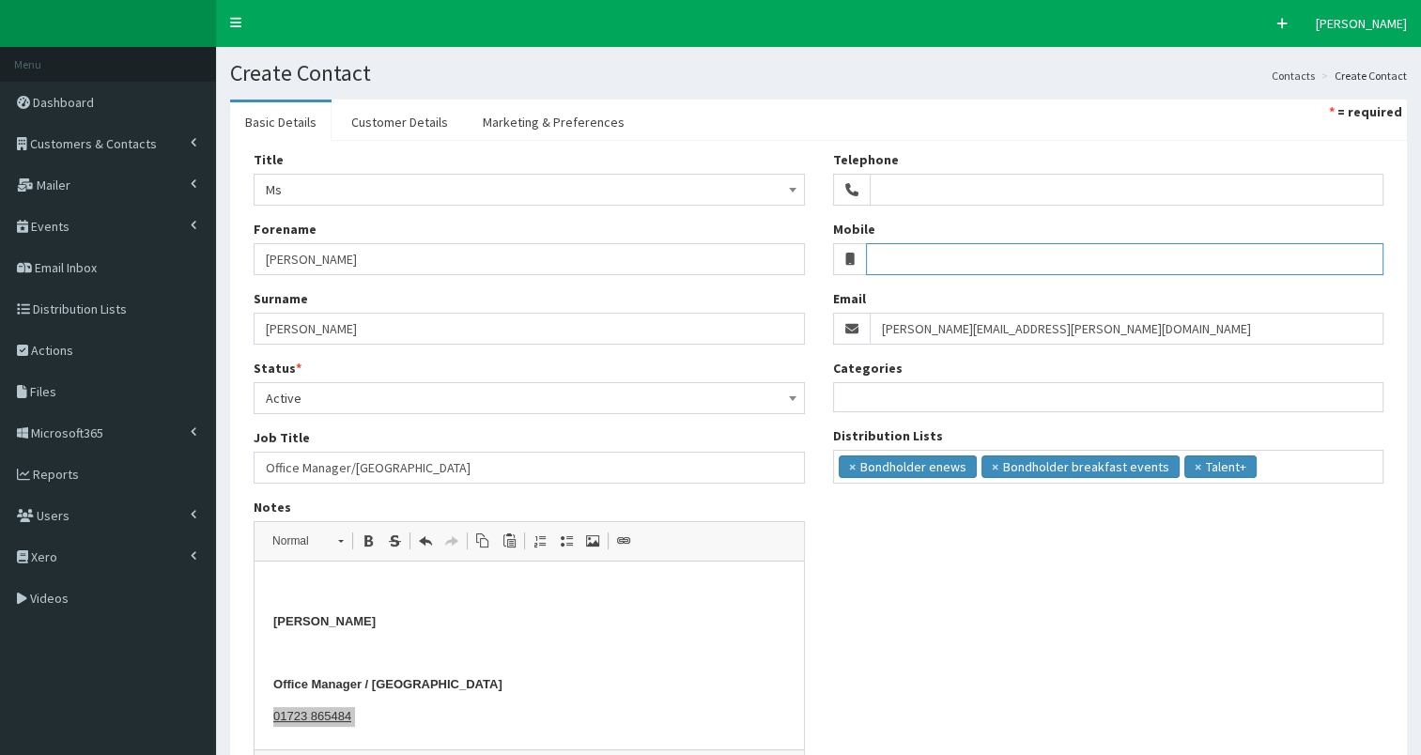
click at [909, 263] on input "Mobile" at bounding box center [1125, 259] width 518 height 32
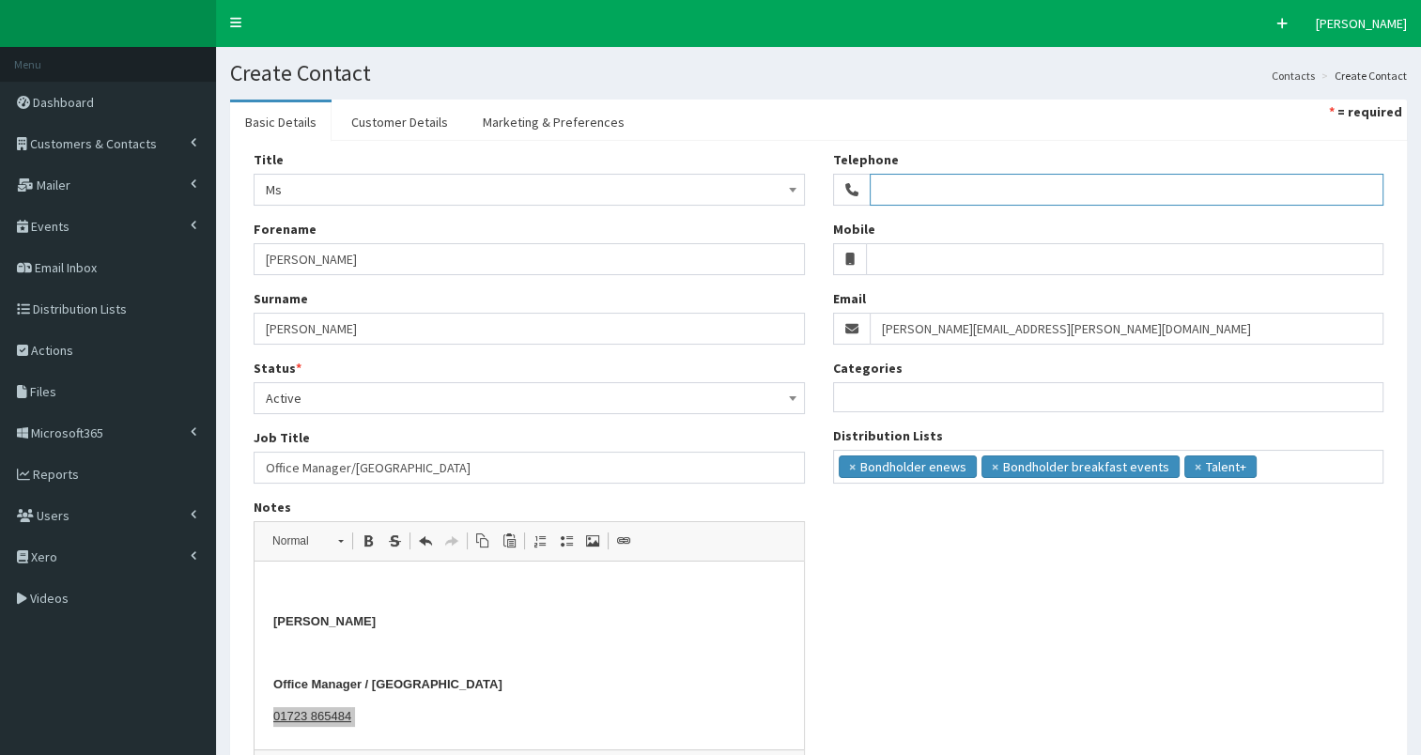
click at [907, 189] on input "Telephone" at bounding box center [1127, 190] width 515 height 32
paste input "01723 865484"
type input "01723 865484"
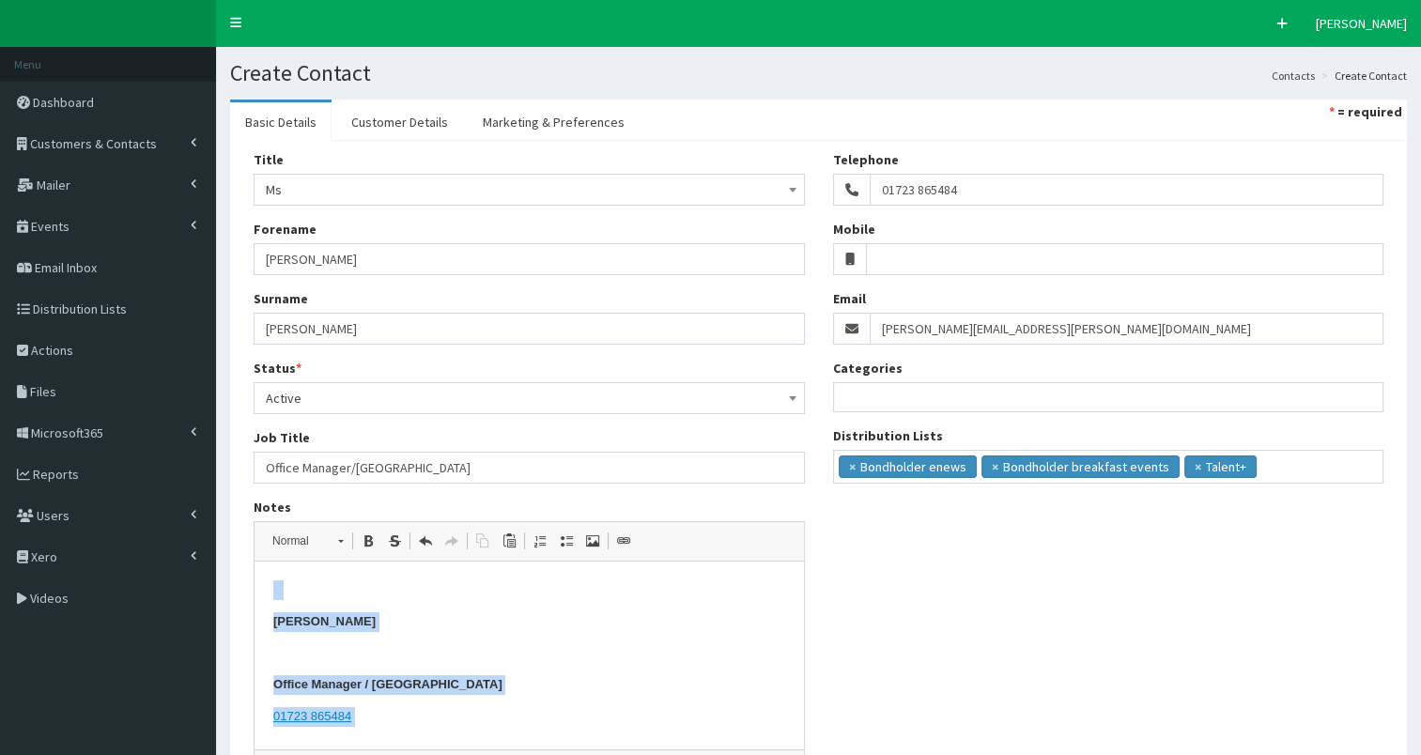
drag, startPoint x: 268, startPoint y: 592, endPoint x: 458, endPoint y: 703, distance: 220.6
click at [458, 703] on html "Molly Wells ​ ​ ​ ​ Office Manager / PA 01723 865484" at bounding box center [529, 654] width 549 height 184
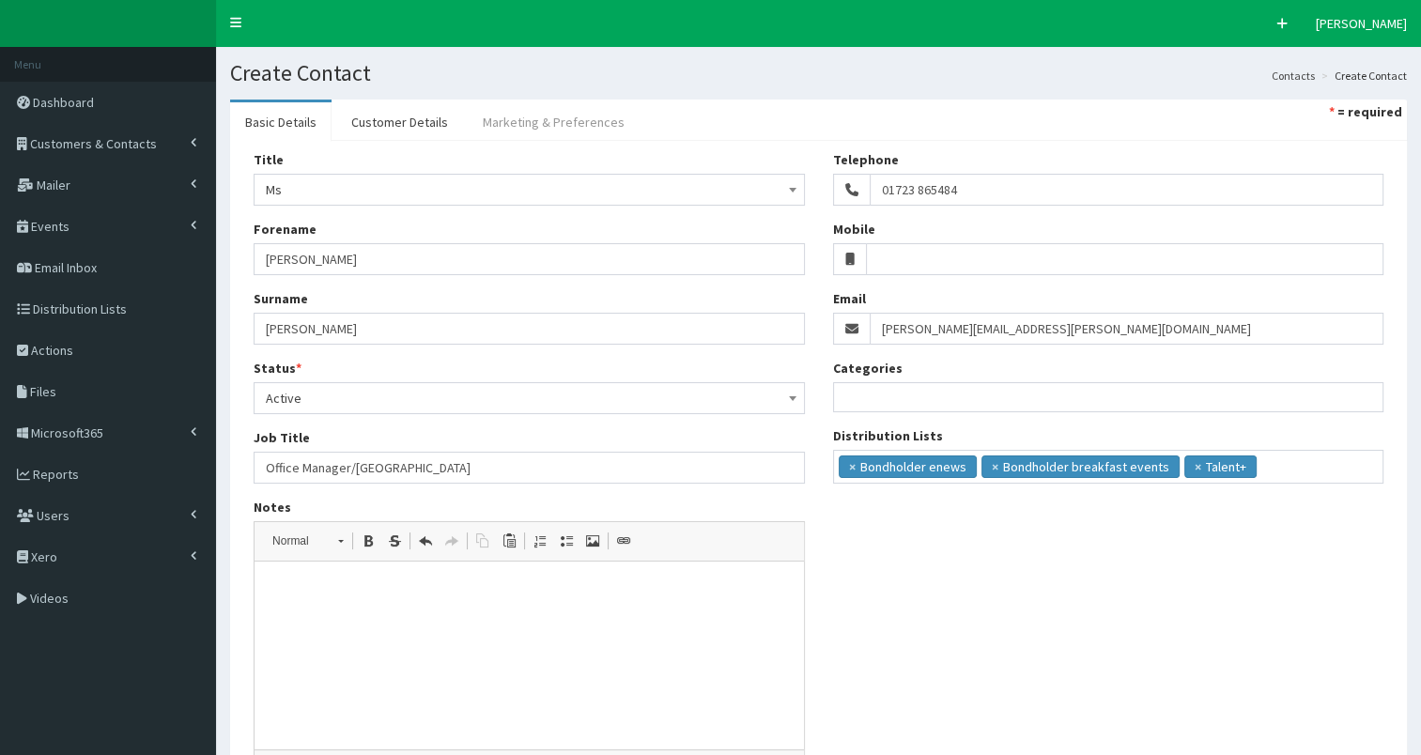
click at [525, 116] on link "Marketing & Preferences" at bounding box center [554, 121] width 172 height 39
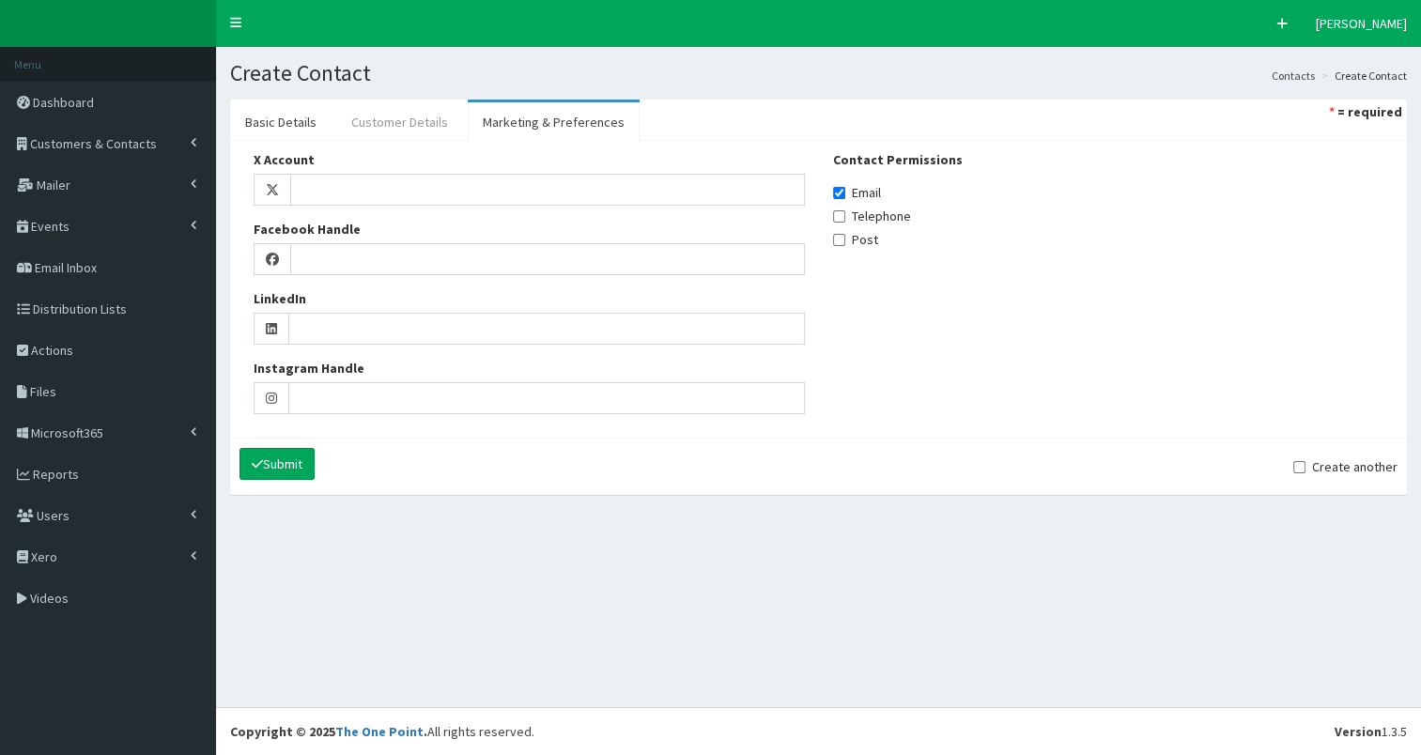
click at [413, 118] on link "Customer Details" at bounding box center [399, 121] width 127 height 39
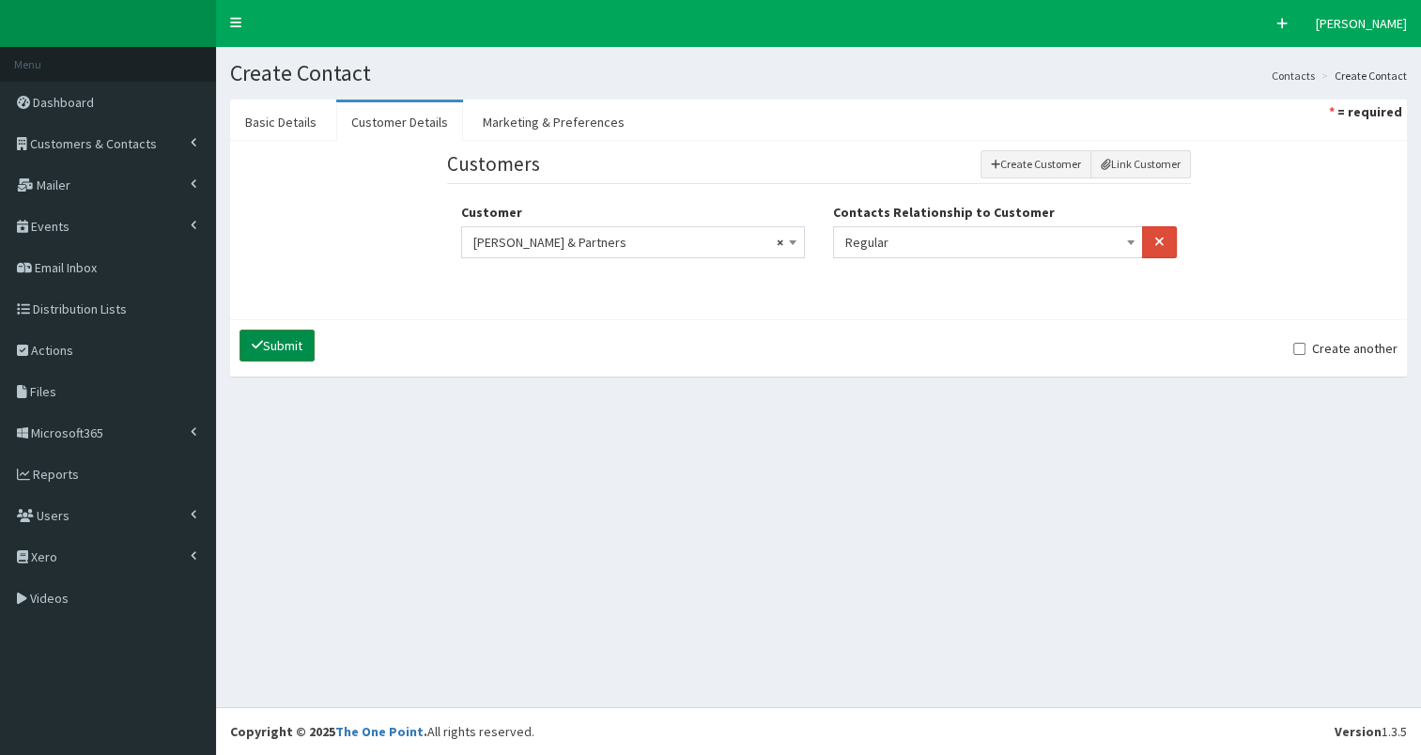
click at [296, 343] on button "Submit" at bounding box center [277, 346] width 75 height 32
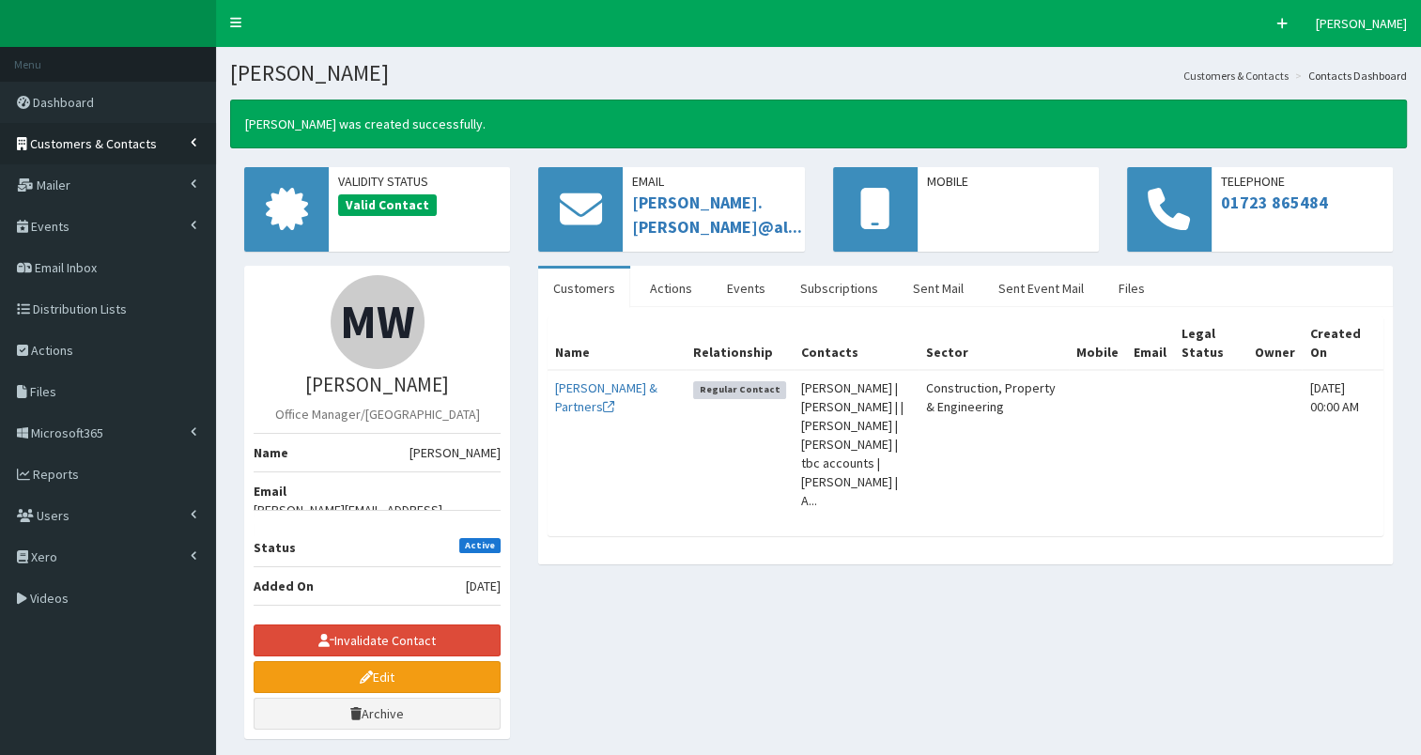
click at [58, 147] on span "Customers & Contacts" at bounding box center [93, 143] width 127 height 17
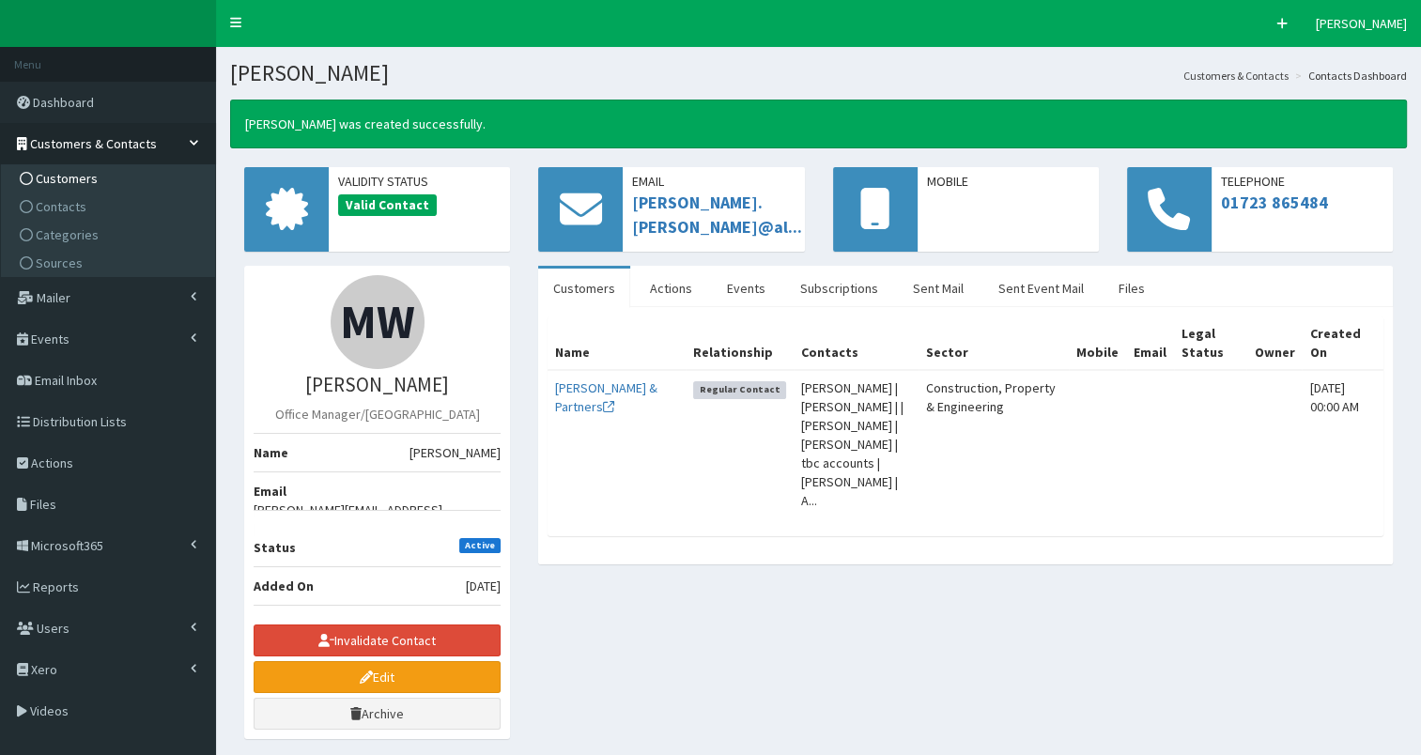
click at [48, 177] on span "Customers" at bounding box center [67, 178] width 62 height 17
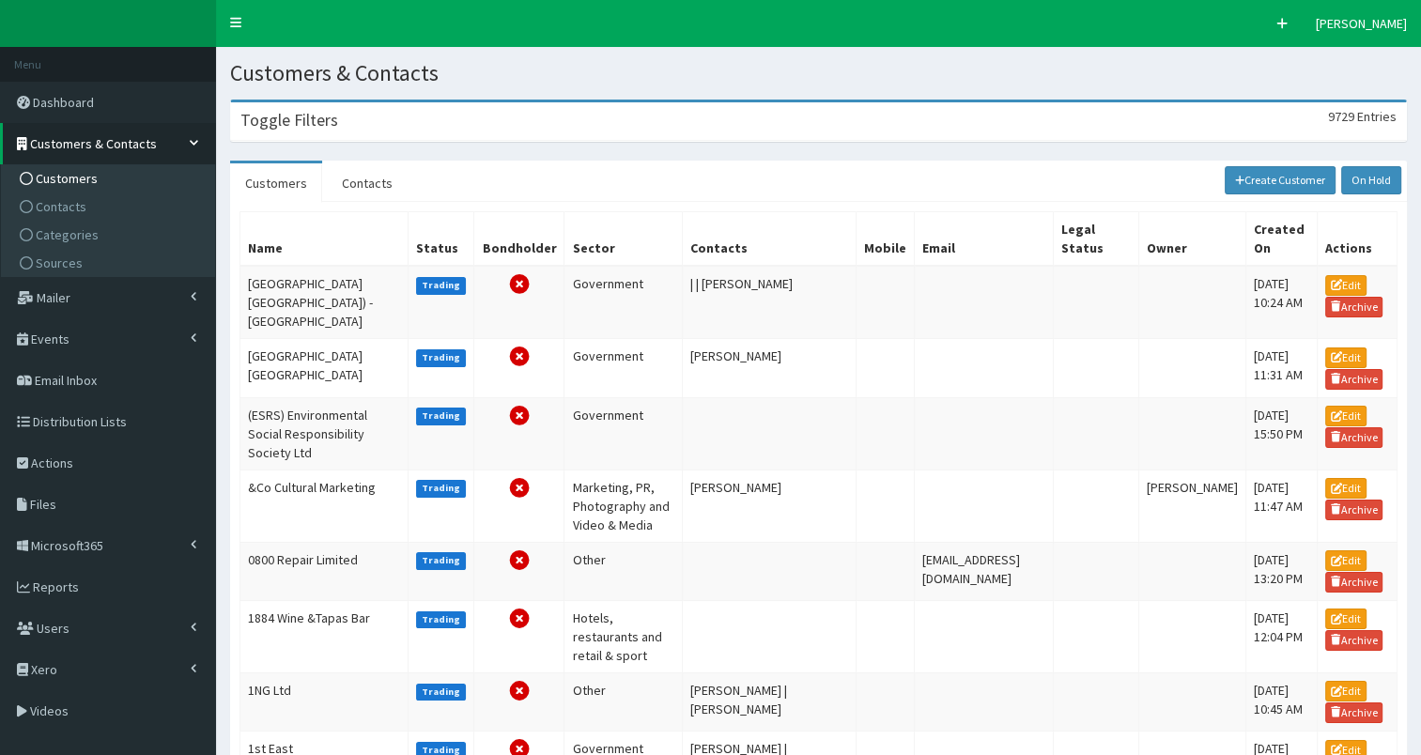
click at [299, 128] on h3 "Toggle Filters" at bounding box center [289, 120] width 98 height 17
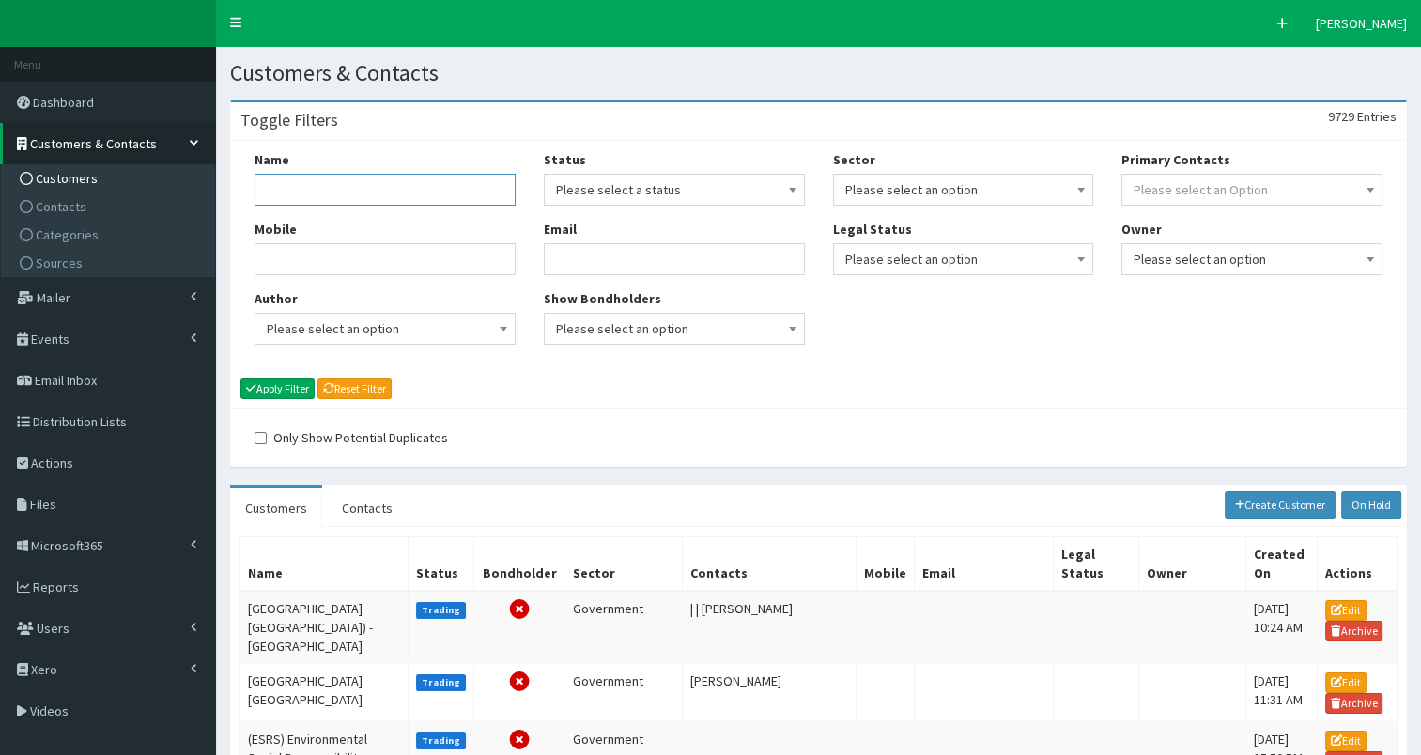
click at [304, 190] on input "Name" at bounding box center [385, 190] width 261 height 32
type input "run with it"
click at [274, 383] on button "Apply Filter" at bounding box center [277, 389] width 74 height 21
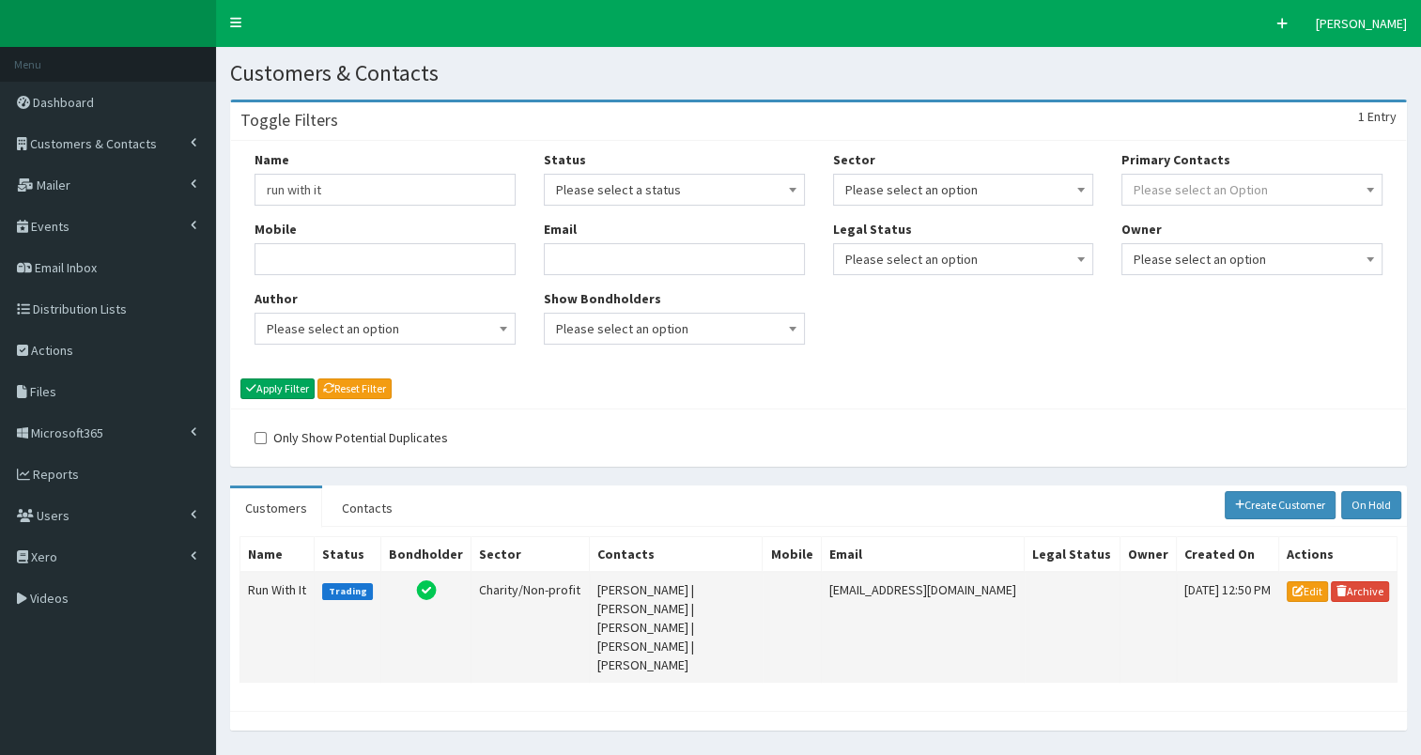
click at [282, 583] on td "Run With It" at bounding box center [277, 627] width 74 height 111
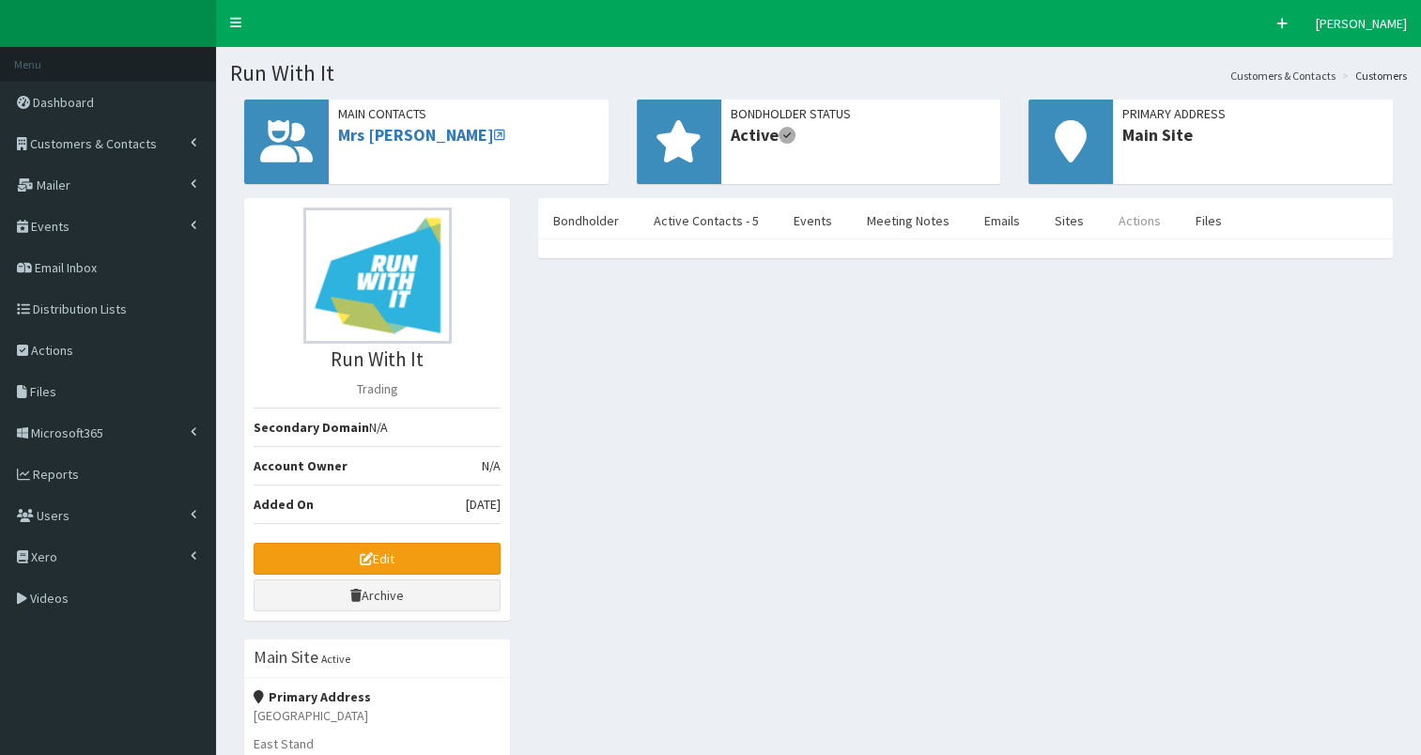
click at [1128, 210] on link "Actions" at bounding box center [1140, 220] width 72 height 39
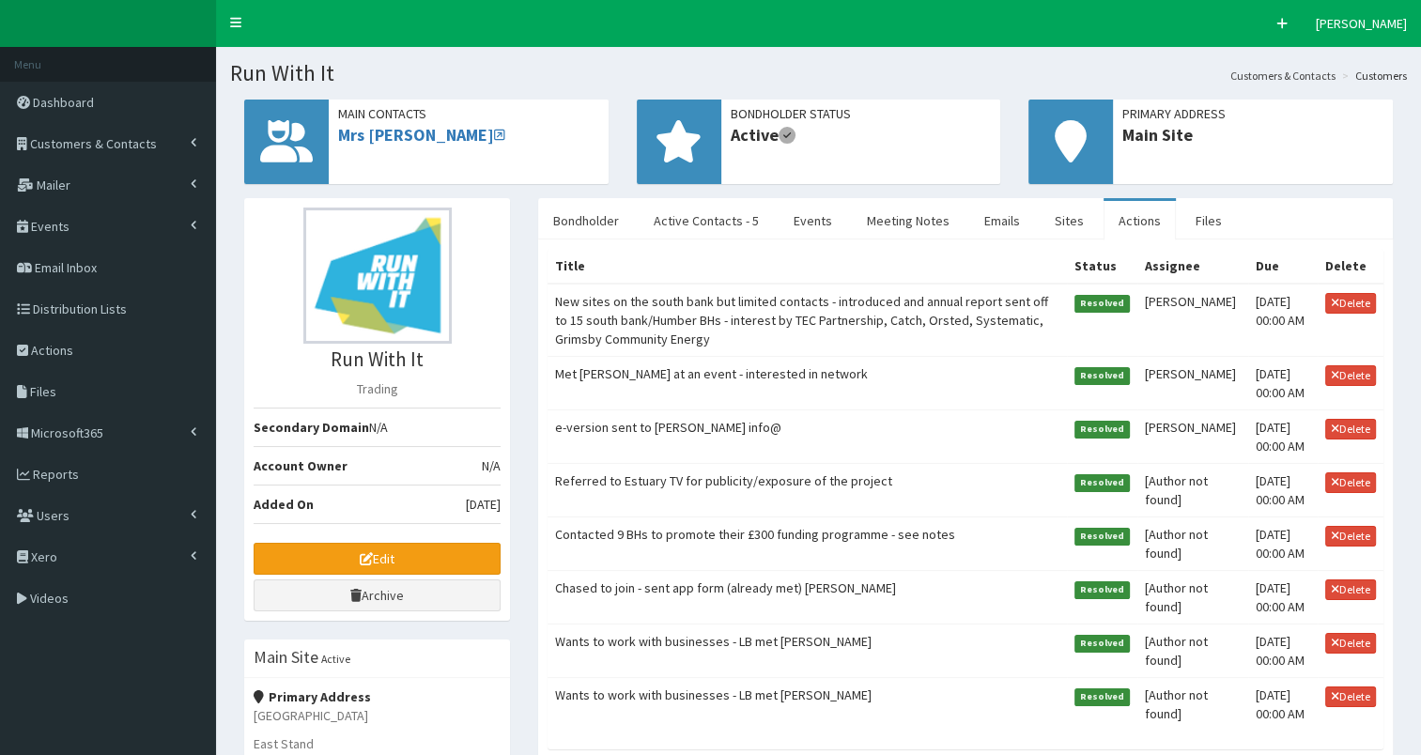
click at [742, 312] on td "New sites on the south bank but limited contacts - introduced and annual report…" at bounding box center [807, 320] width 518 height 73
select select
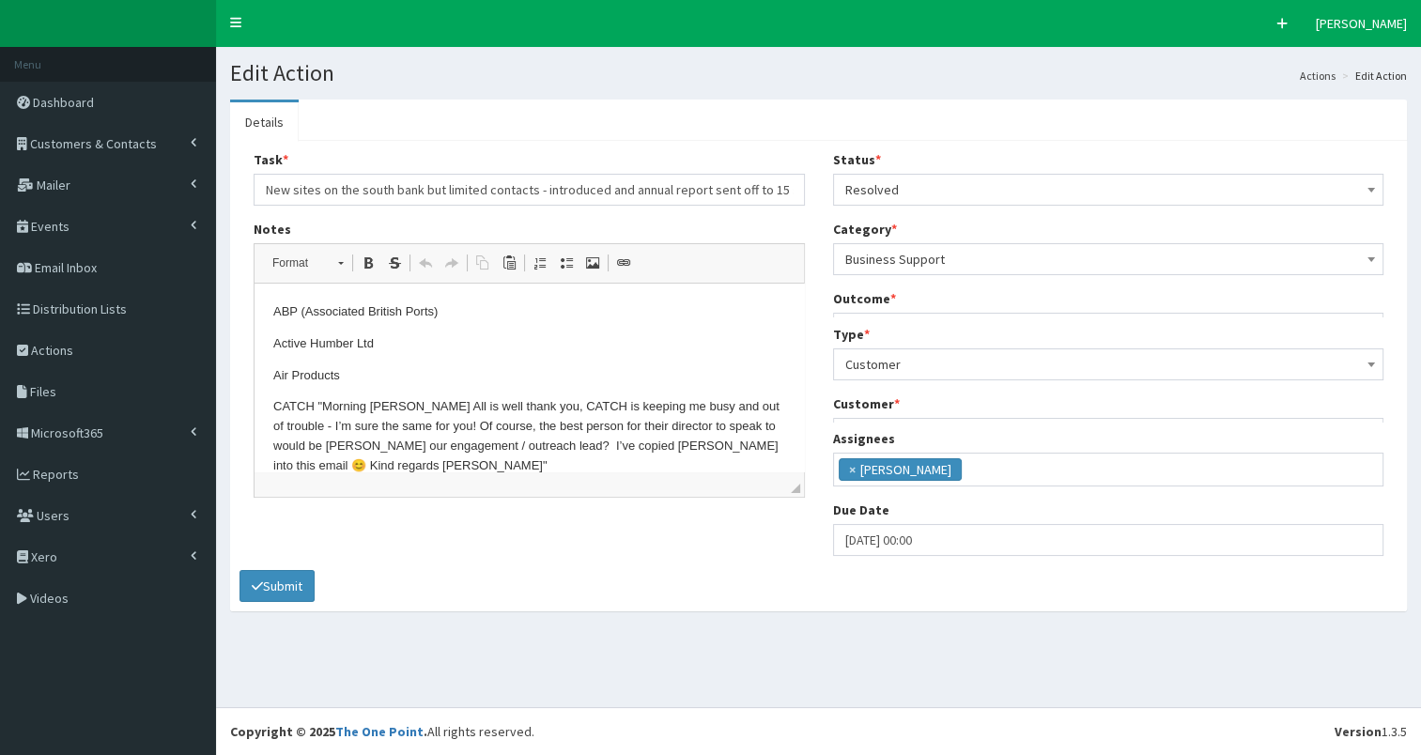
scroll to position [11, 0]
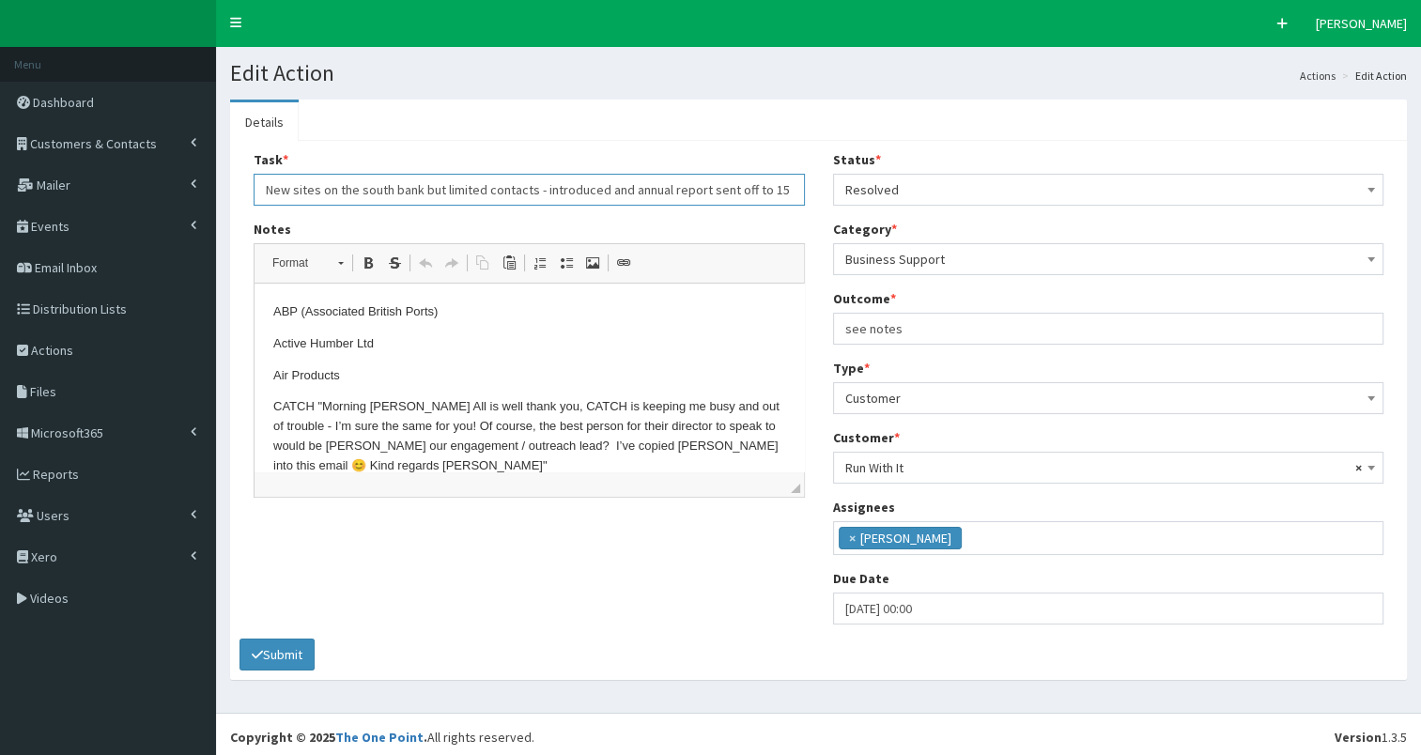
click at [562, 187] on input "New sites on the south bank but limited contacts - introduced and annual report…" at bounding box center [529, 190] width 551 height 32
type input "New sites on the south bank but limited contacts - introduced and annual report…"
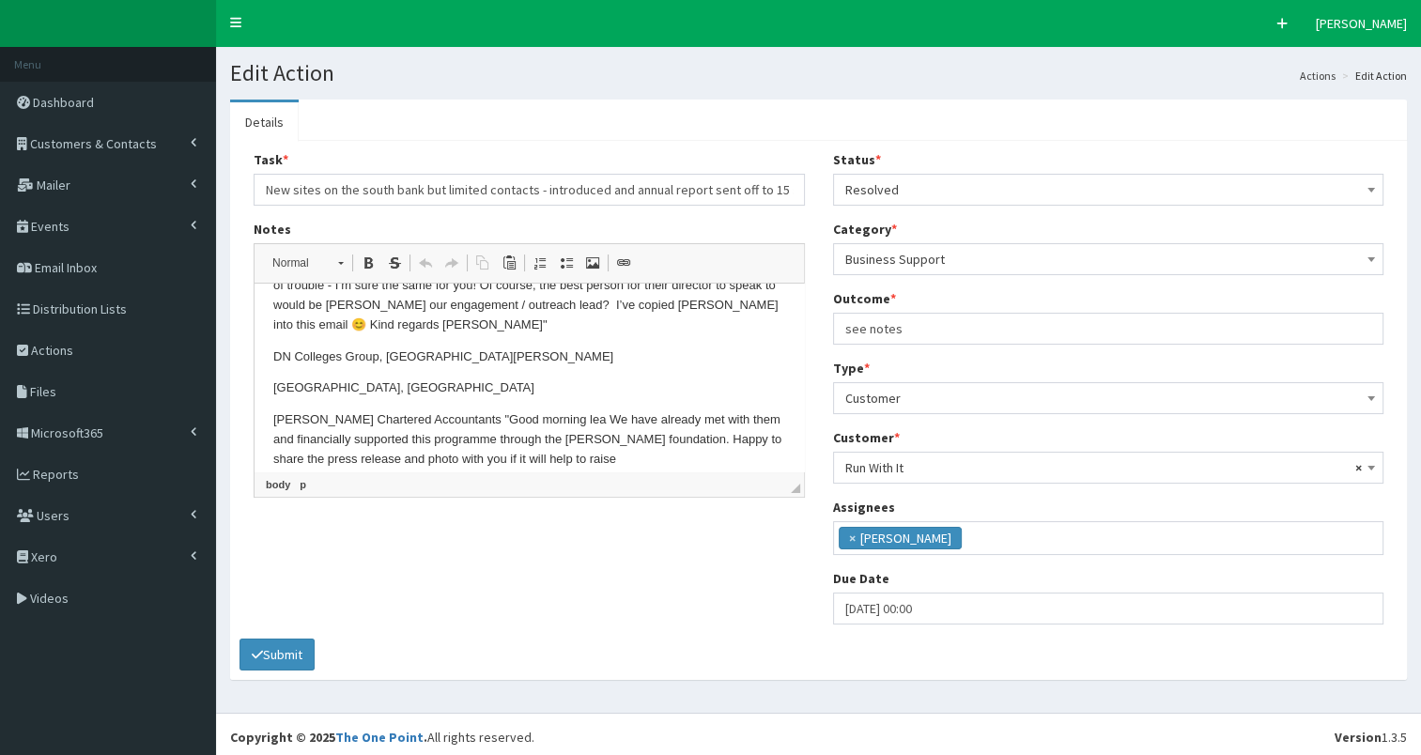
scroll to position [148, 0]
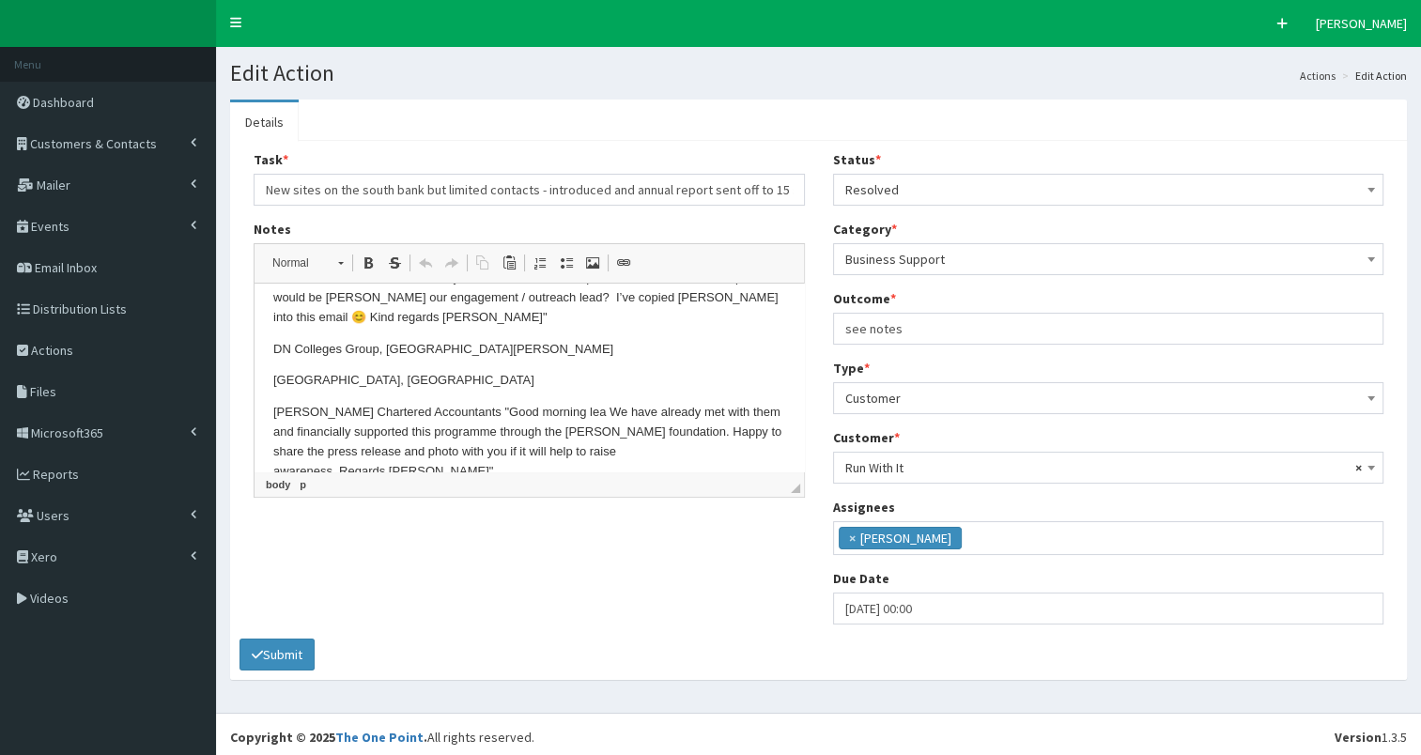
click at [501, 379] on p "[GEOGRAPHIC_DATA], [GEOGRAPHIC_DATA]" at bounding box center [529, 381] width 512 height 20
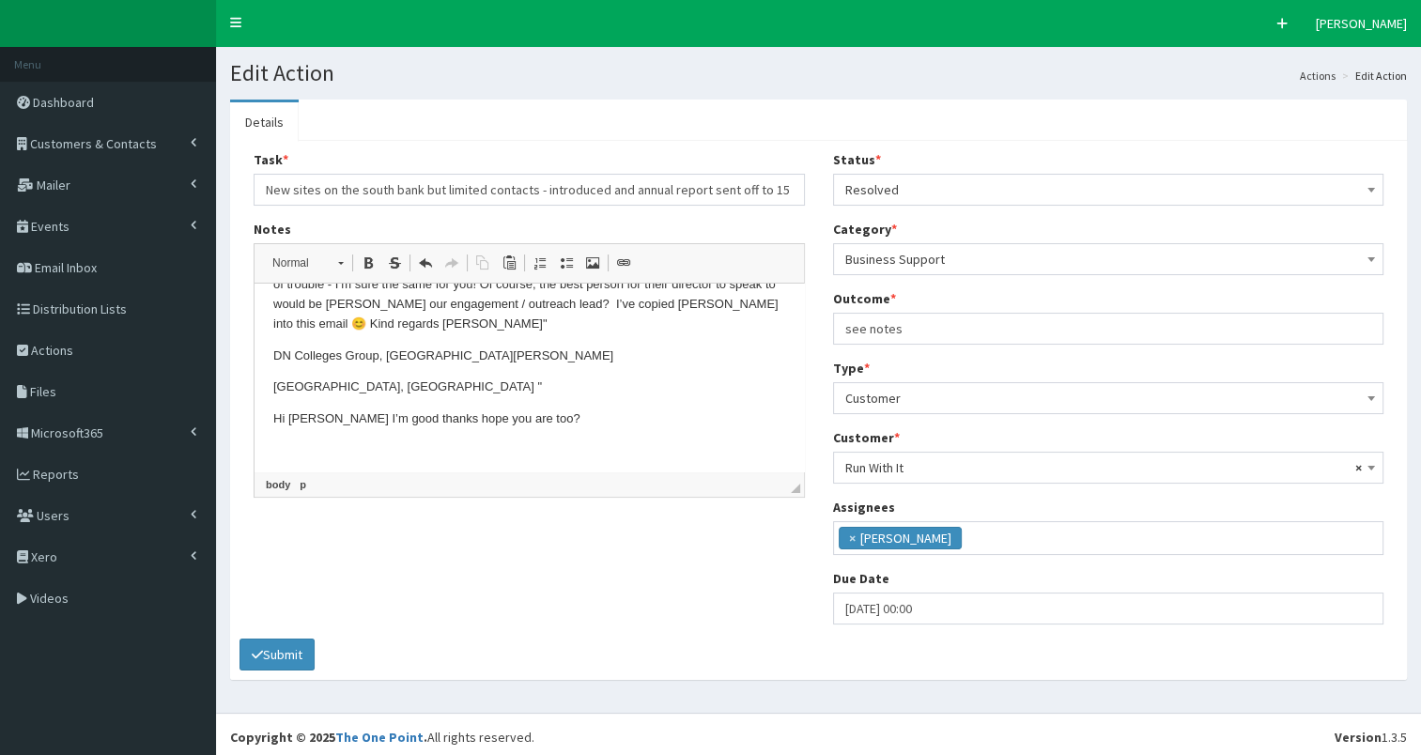
scroll to position [125, 0]
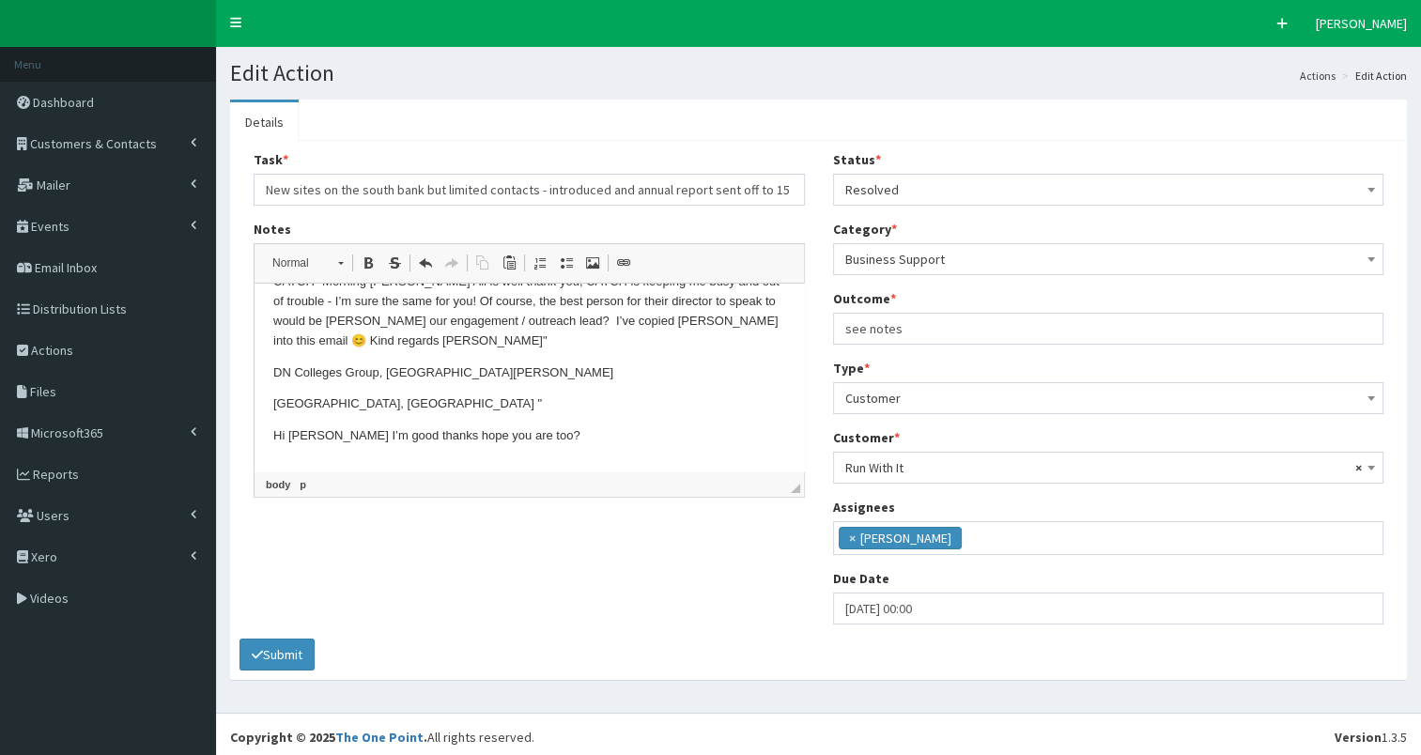
click at [538, 400] on p "[GEOGRAPHIC_DATA], [GEOGRAPHIC_DATA] "" at bounding box center [529, 405] width 512 height 20
click at [756, 402] on p "[GEOGRAPHIC_DATA], [GEOGRAPHIC_DATA] " Hi [PERSON_NAME] I’m good thanks hope yo…" at bounding box center [529, 414] width 512 height 39
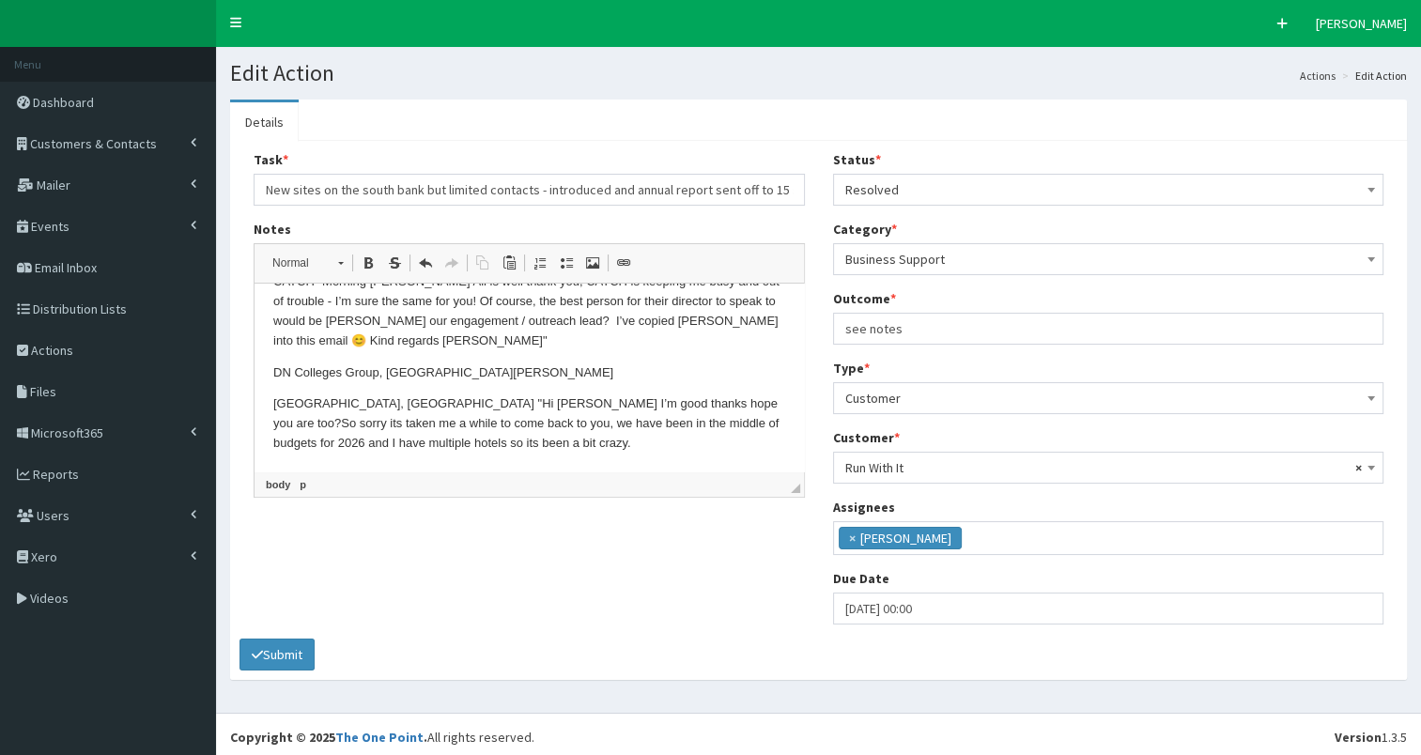
click at [646, 444] on p "[GEOGRAPHIC_DATA], [GEOGRAPHIC_DATA] " Hi [PERSON_NAME] I’m good thanks hope yo…" at bounding box center [529, 424] width 512 height 58
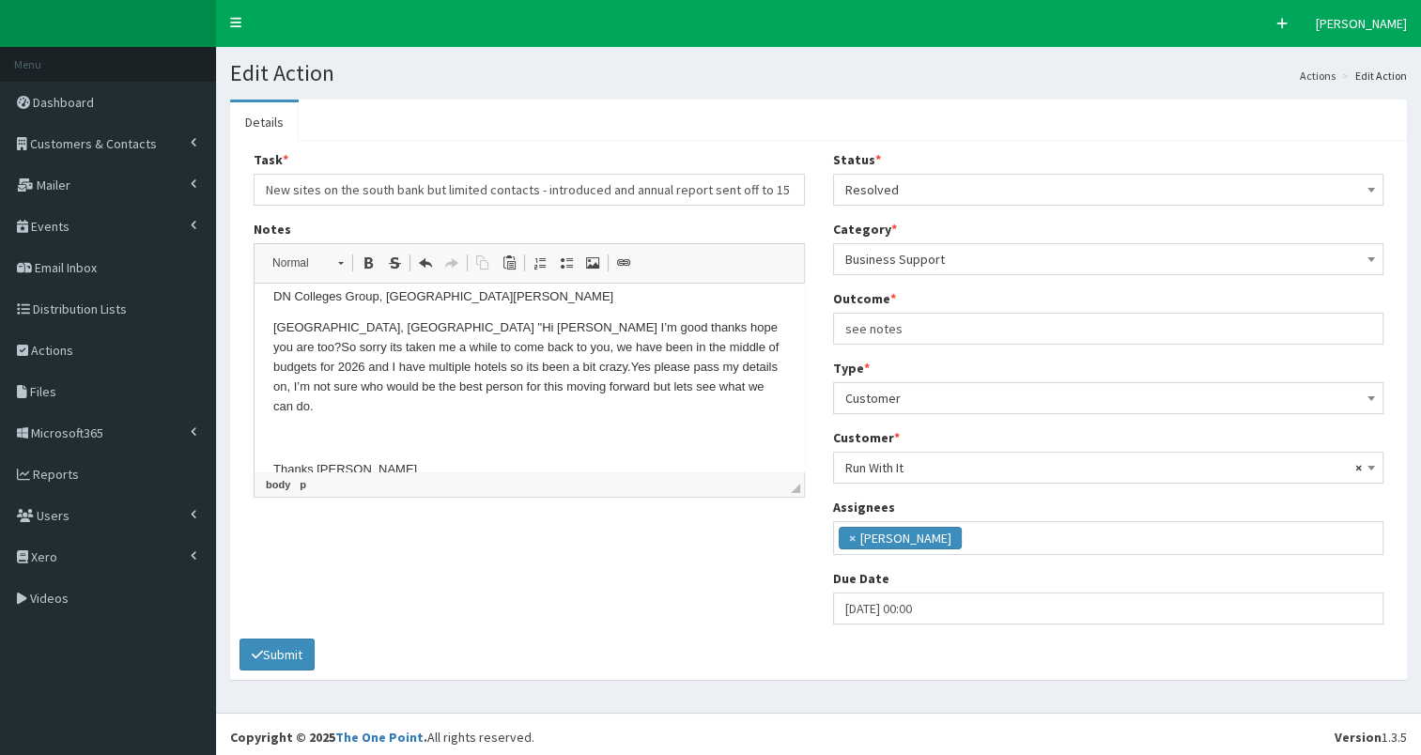
scroll to position [238, 0]
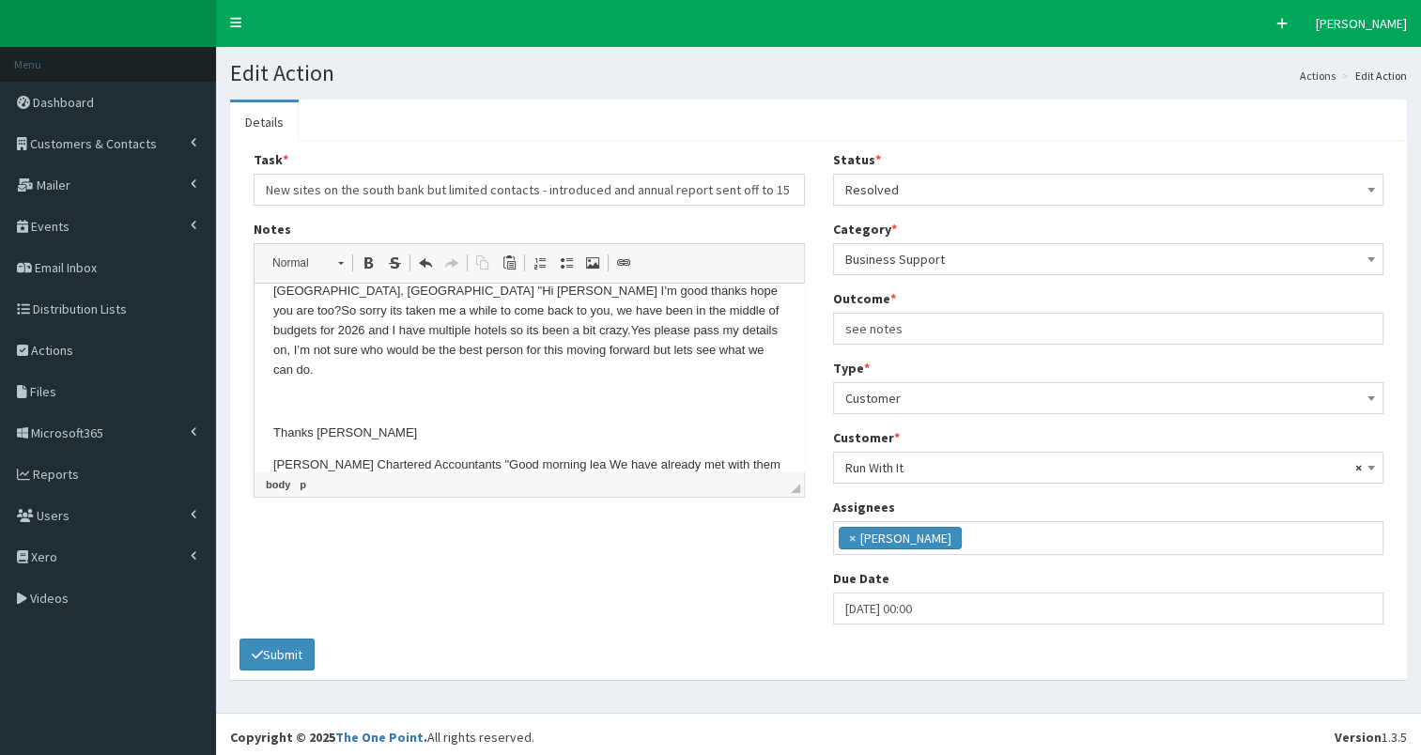
click at [766, 349] on p "Forest Pines Hotel, Spa & Golf Resort " Hi Leahann I’m good thanks hope you are…" at bounding box center [529, 331] width 512 height 98
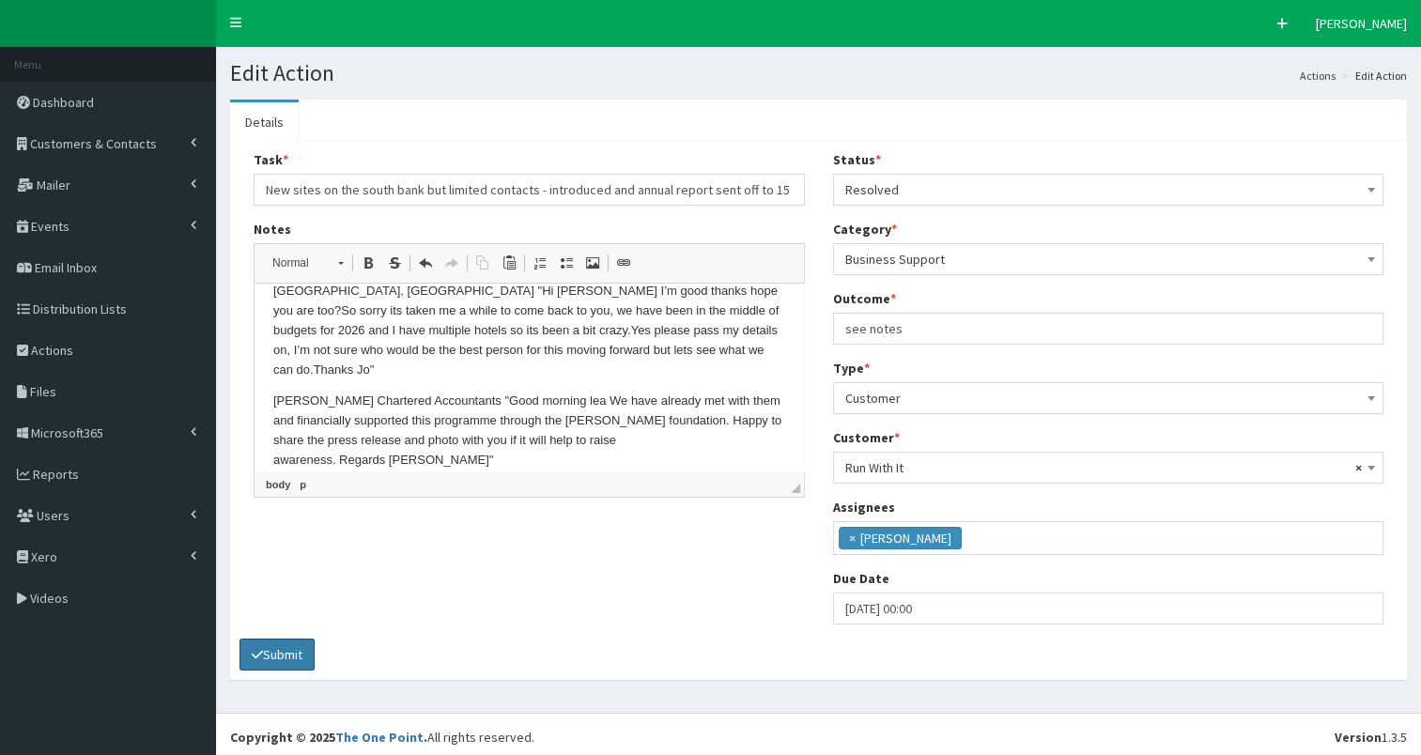
click at [278, 648] on button "Submit" at bounding box center [277, 655] width 75 height 32
